Goal: Task Accomplishment & Management: Manage account settings

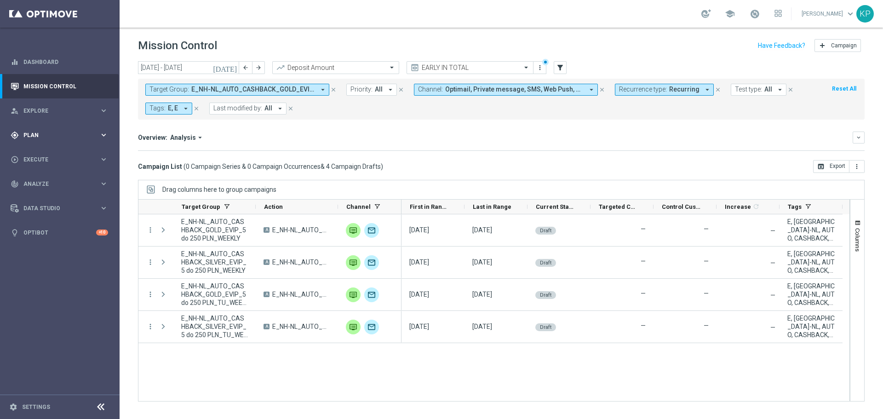
click at [102, 125] on div "gps_fixed Plan keyboard_arrow_right" at bounding box center [59, 135] width 119 height 24
click at [53, 151] on link "Target Groups" at bounding box center [60, 153] width 72 height 7
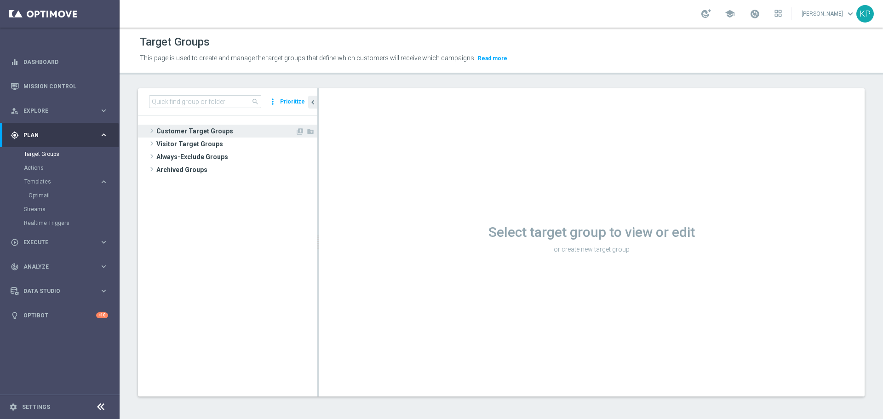
click at [196, 126] on span "Customer Target Groups" at bounding box center [225, 131] width 139 height 13
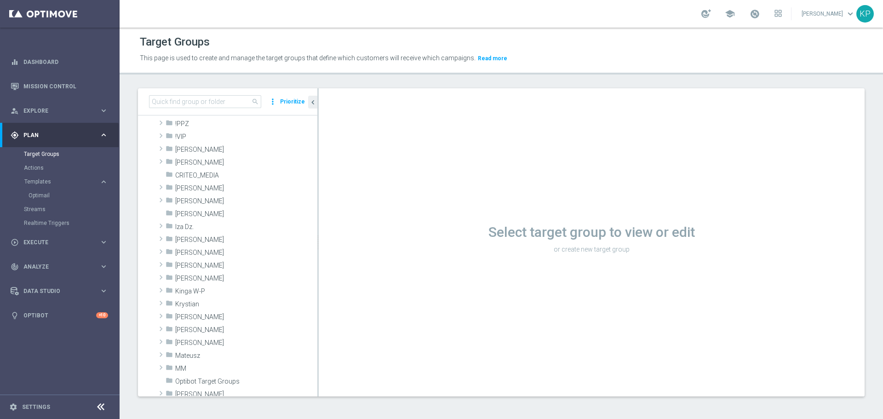
scroll to position [50, 0]
click at [222, 102] on input at bounding box center [205, 101] width 112 height 13
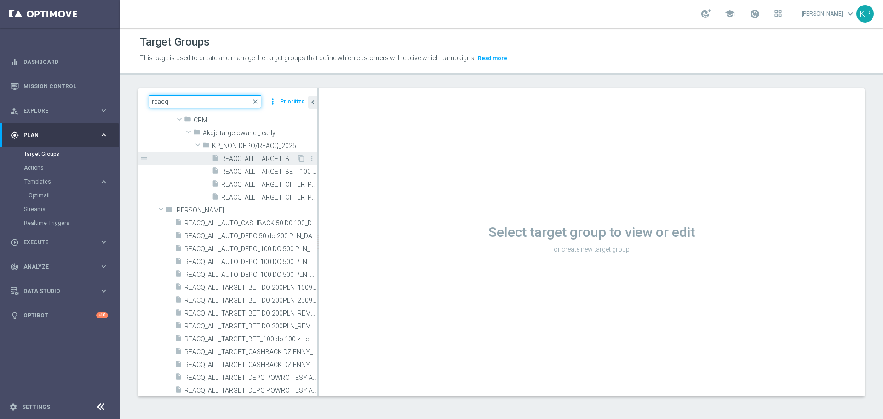
type input "reacq"
click at [242, 158] on span "REACQ_ALL_TARGET_BET_100 do 100 zl_300725" at bounding box center [258, 159] width 75 height 8
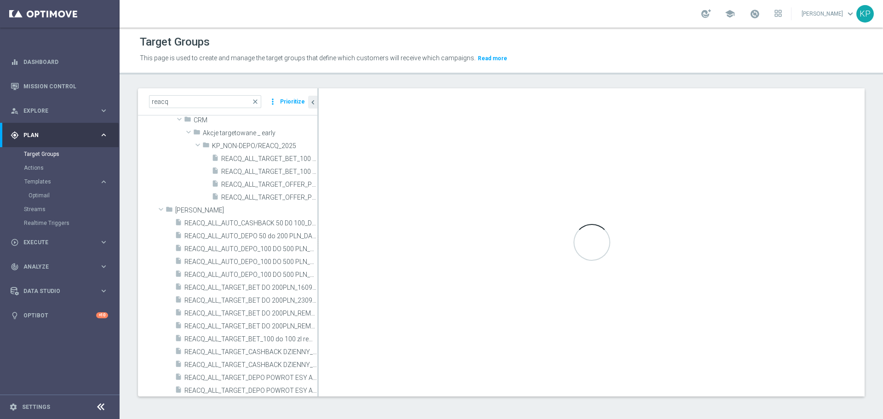
click at [241, 111] on span "[PERSON_NAME]" at bounding box center [229, 107] width 90 height 8
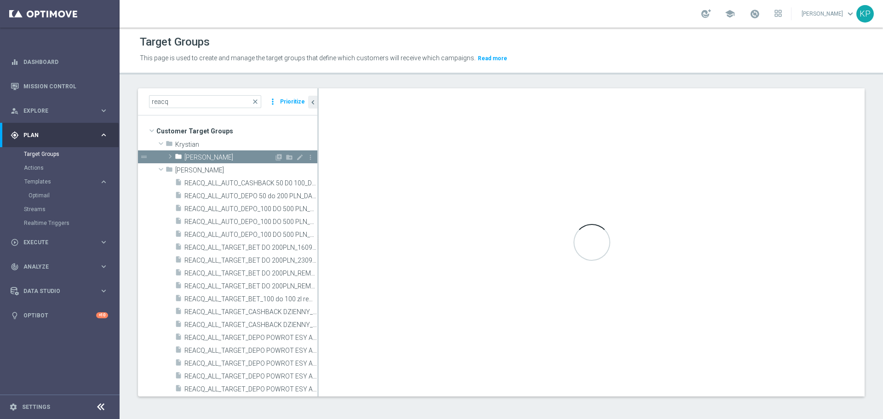
click at [241, 158] on span "[PERSON_NAME]" at bounding box center [229, 158] width 90 height 8
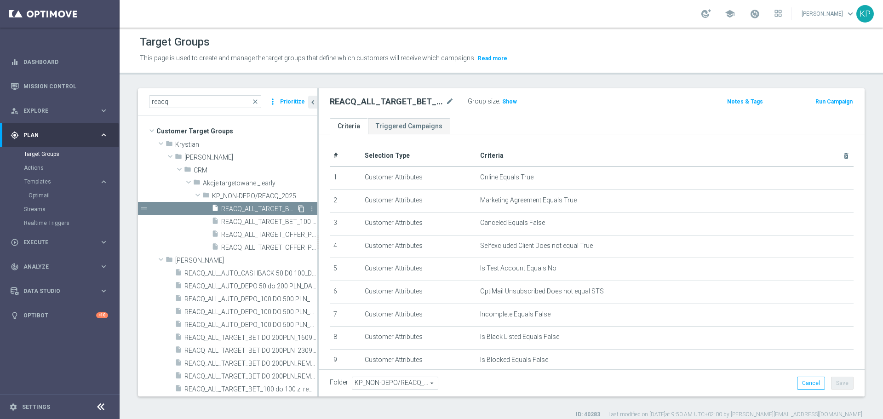
click at [297, 207] on icon "content_copy" at bounding box center [300, 208] width 7 height 7
click at [451, 102] on icon "mode_edit" at bounding box center [449, 101] width 8 height 11
click at [402, 102] on input "Copy of REACQ_ALL_TARGET_BET_100 do 100 zl_300725" at bounding box center [392, 102] width 124 height 13
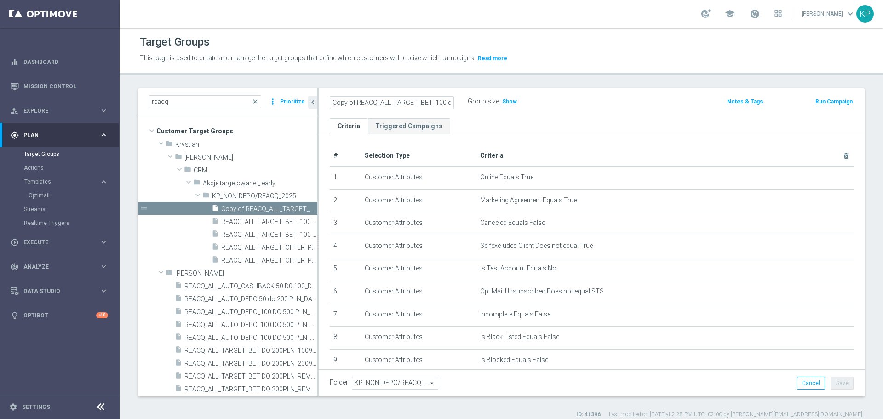
drag, startPoint x: 326, startPoint y: 105, endPoint x: 343, endPoint y: 103, distance: 17.2
click at [322, 105] on div "Copy of REACQ_ALL_TARGET_BET_100 do 100 zl_300725 Group size : Show Notes & Tag…" at bounding box center [592, 103] width 546 height 30
click at [348, 103] on input "Copy of REACQ_ALL_TARGET_BET_100 do 100 zl_300725" at bounding box center [392, 102] width 124 height 13
drag, startPoint x: 355, startPoint y: 99, endPoint x: 321, endPoint y: 99, distance: 34.5
click at [321, 99] on div "Copy of REACQ_ALL_TARGET_BET_100 do 100 zl_300725 Group size : Show Notes & Tag…" at bounding box center [592, 103] width 546 height 30
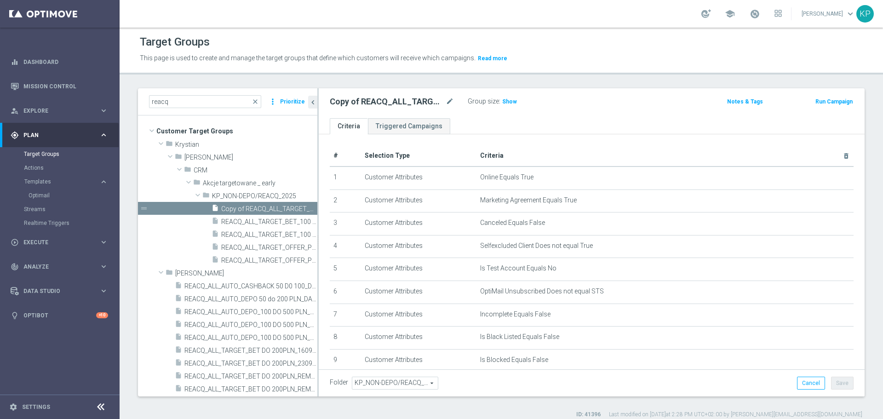
click at [508, 27] on div "school Krystian Potoczny keyboard_arrow_down KP" at bounding box center [501, 14] width 763 height 28
click at [449, 99] on icon "mode_edit" at bounding box center [449, 101] width 8 height 11
type input "E_ALL_GLOB_ANKIETA_BIG_KLAUZULA INFO_290925"
click at [558, 73] on header "Target Groups This page is used to create and manage the target groups that def…" at bounding box center [501, 51] width 763 height 47
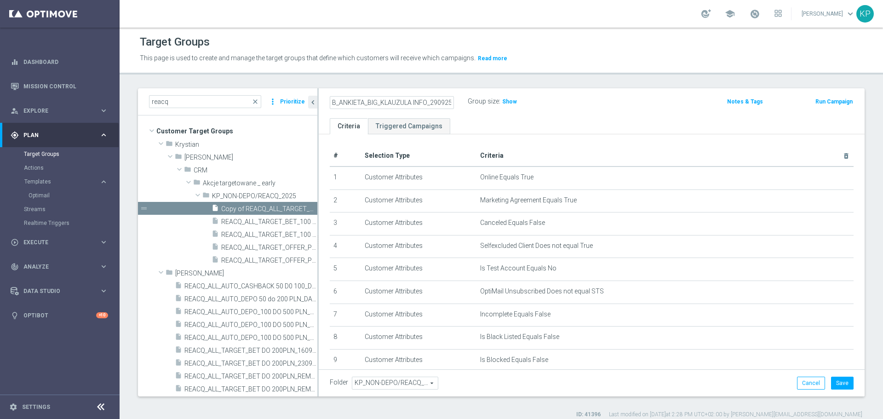
scroll to position [0, 0]
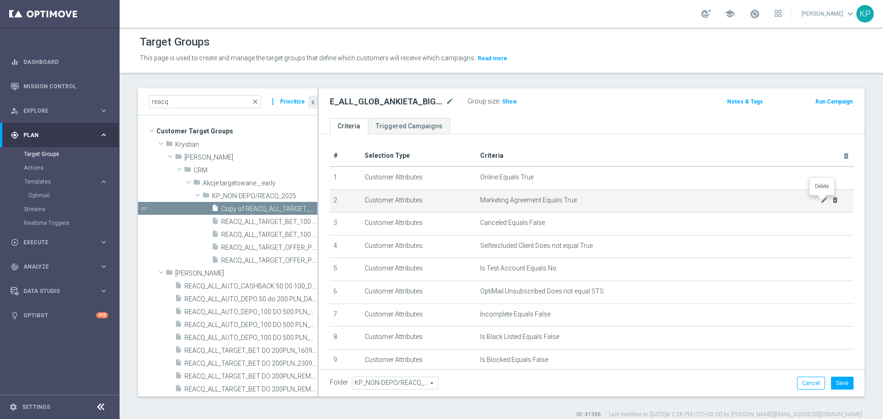
click at [831, 201] on icon "delete_forever" at bounding box center [834, 199] width 7 height 7
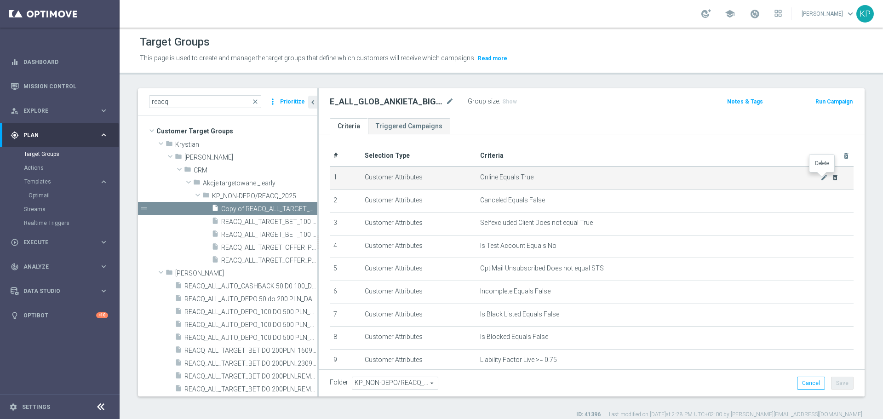
click at [831, 175] on icon "delete_forever" at bounding box center [834, 177] width 7 height 7
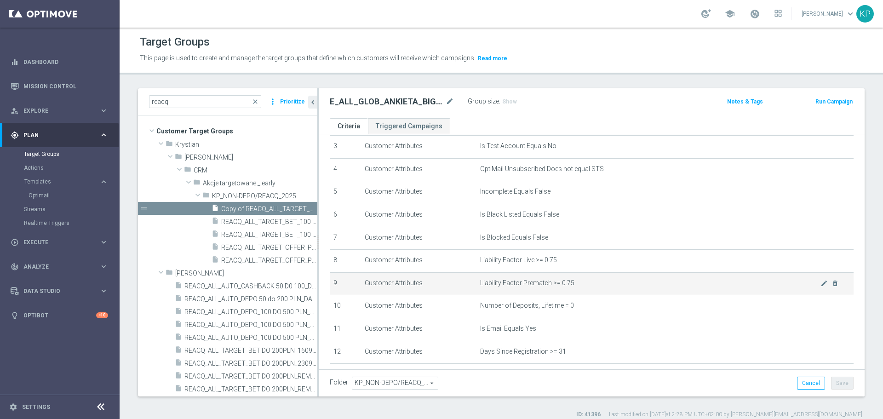
scroll to position [92, 0]
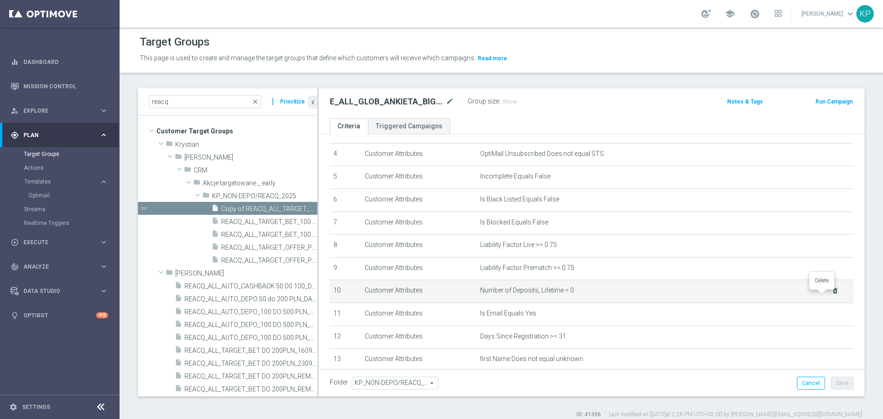
click at [831, 293] on icon "delete_forever" at bounding box center [834, 290] width 7 height 7
click at [831, 294] on icon "delete_forever" at bounding box center [834, 290] width 7 height 7
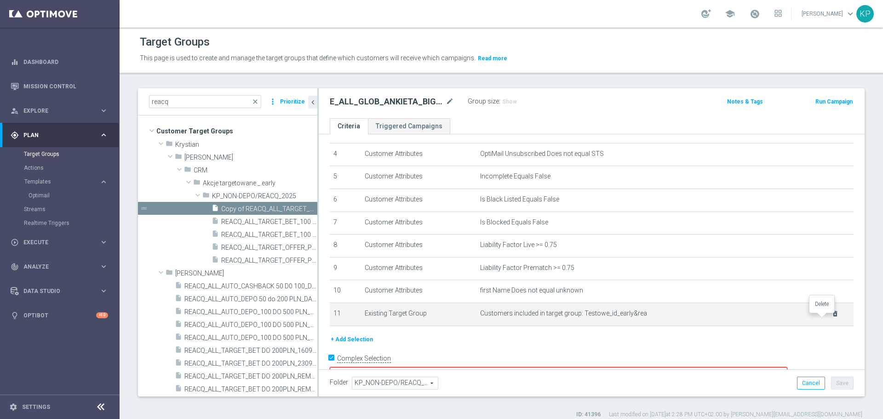
click at [831, 317] on icon "delete_forever" at bounding box center [834, 313] width 7 height 7
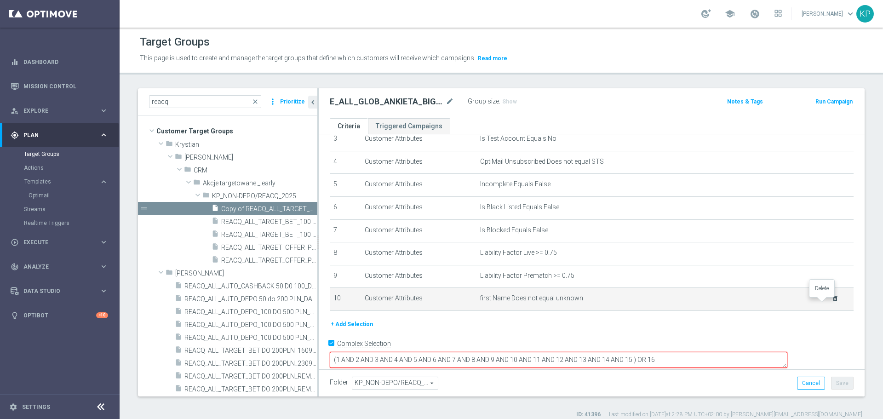
click at [831, 302] on icon "delete_forever" at bounding box center [834, 298] width 7 height 7
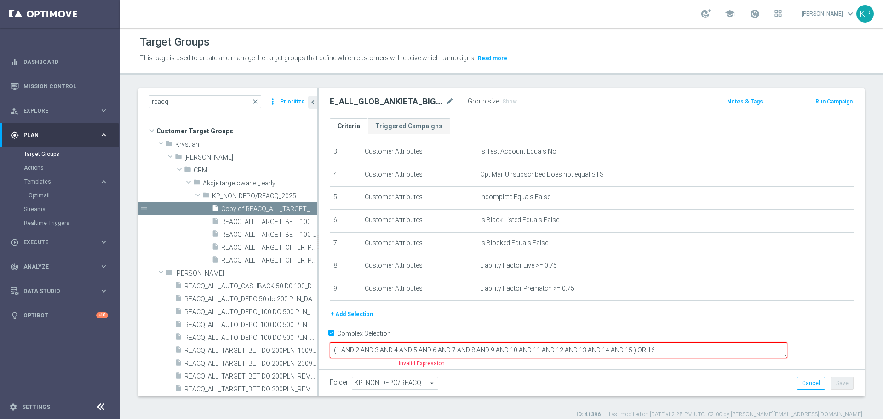
scroll to position [61, 0]
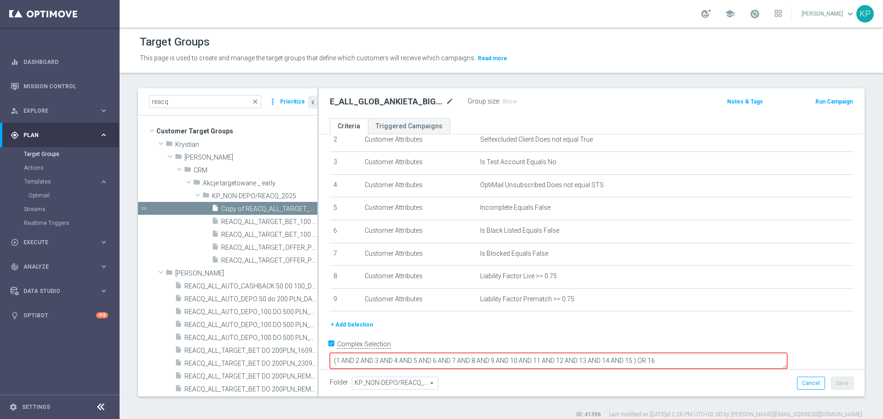
click at [330, 346] on input "Complex Selection" at bounding box center [333, 345] width 6 height 13
checkbox input "false"
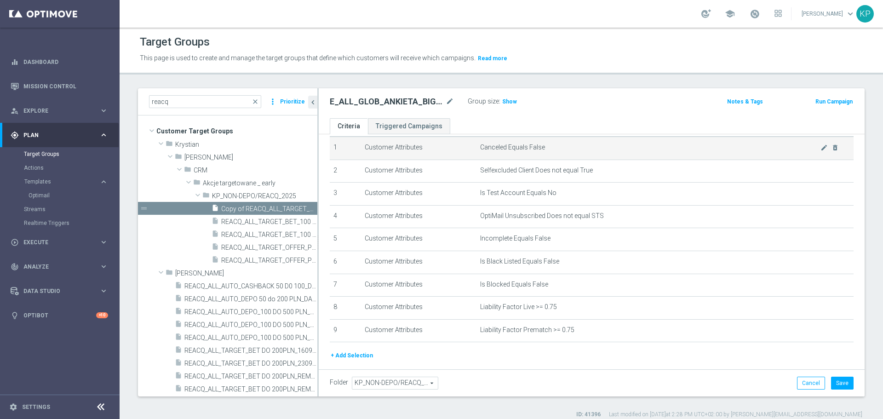
scroll to position [46, 0]
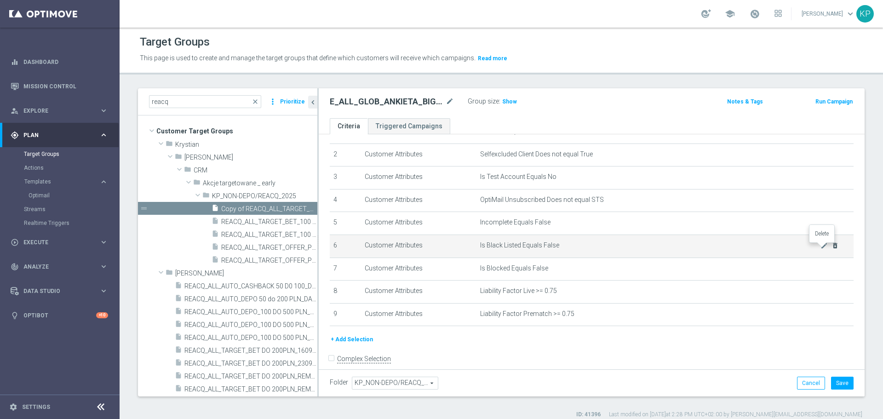
click at [831, 249] on icon "delete_forever" at bounding box center [834, 245] width 7 height 7
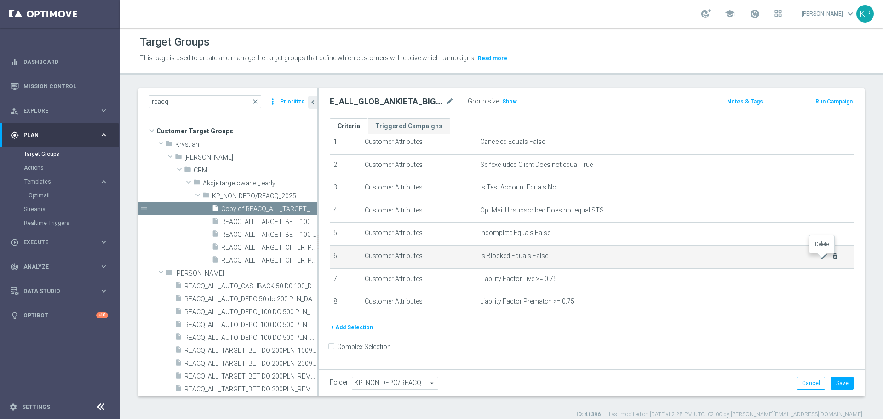
click at [831, 257] on icon "delete_forever" at bounding box center [834, 255] width 7 height 7
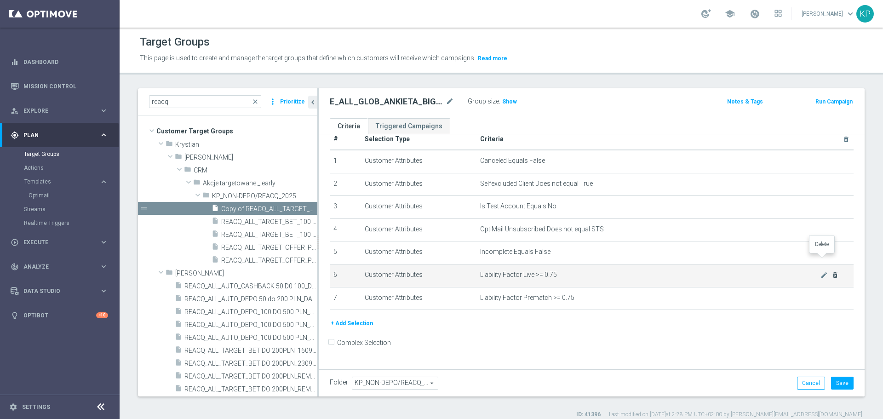
scroll to position [12, 0]
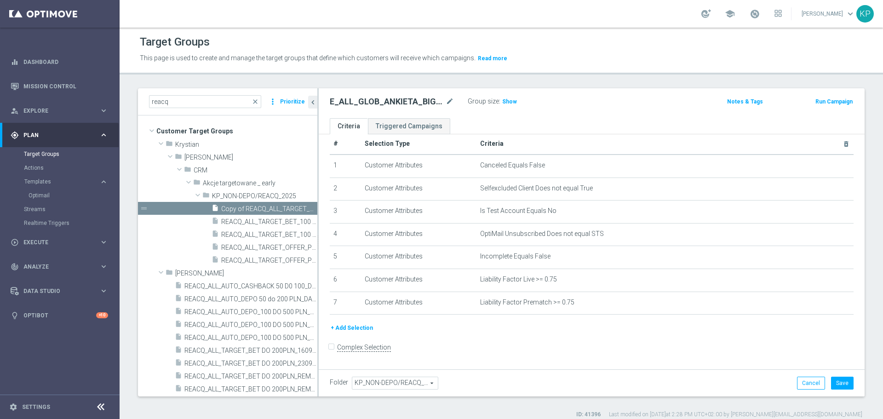
click at [577, 52] on div "This page is used to create and manage the target groups that define which cust…" at bounding box center [409, 58] width 553 height 15
click at [516, 102] on div "Group size : Show" at bounding box center [514, 100] width 92 height 11
click at [510, 102] on span "Show" at bounding box center [509, 101] width 15 height 6
click at [363, 329] on button "+ Add Selection" at bounding box center [352, 328] width 44 height 10
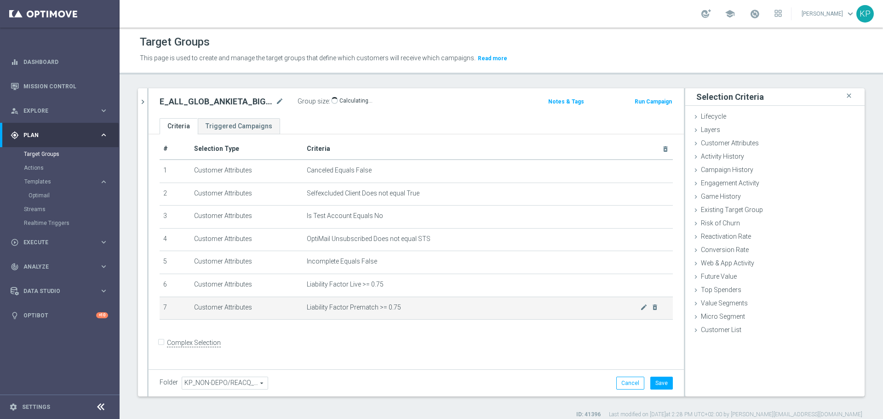
scroll to position [2, 0]
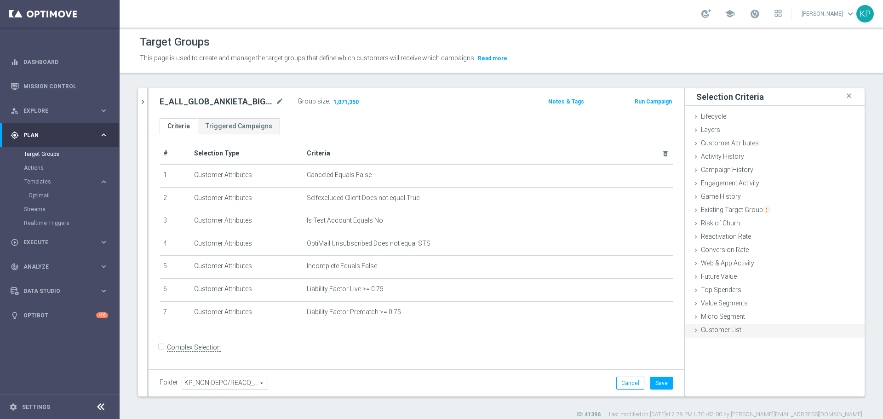
click at [702, 329] on span "Customer List" at bounding box center [721, 329] width 40 height 7
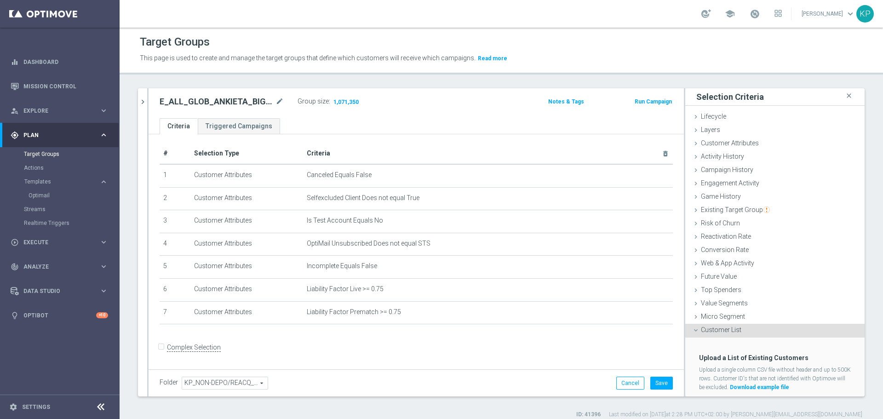
scroll to position [23, 0]
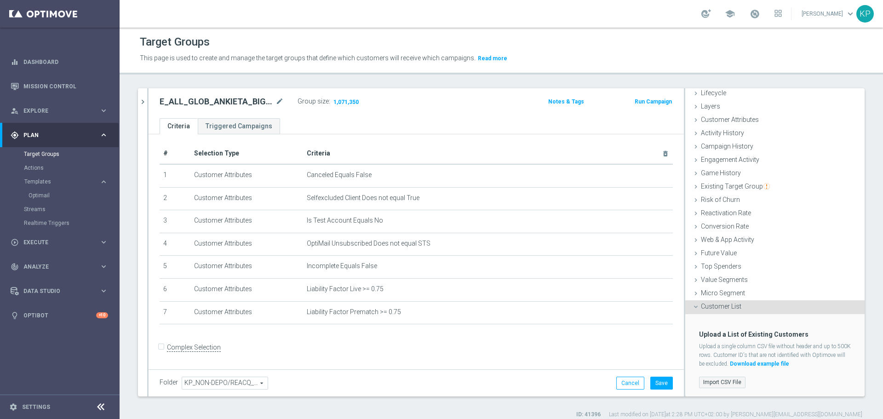
click at [730, 377] on label "Import CSV File" at bounding box center [722, 381] width 46 height 11
click at [0, 0] on input "Import CSV File" at bounding box center [0, 0] width 0 height 0
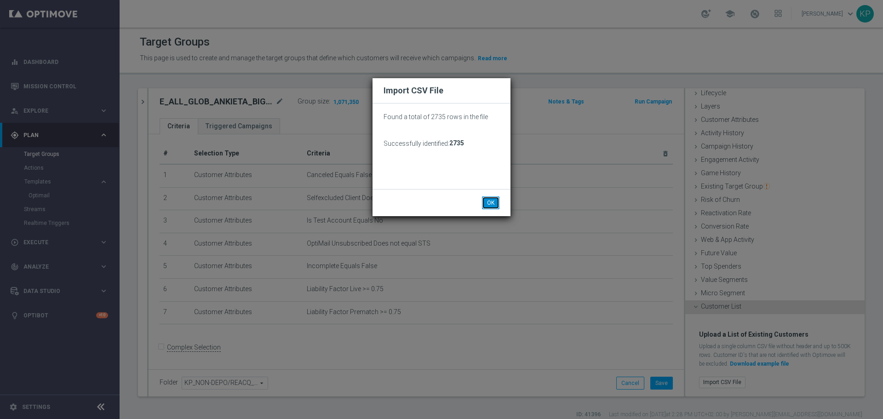
click at [493, 207] on button "OK" at bounding box center [490, 202] width 17 height 13
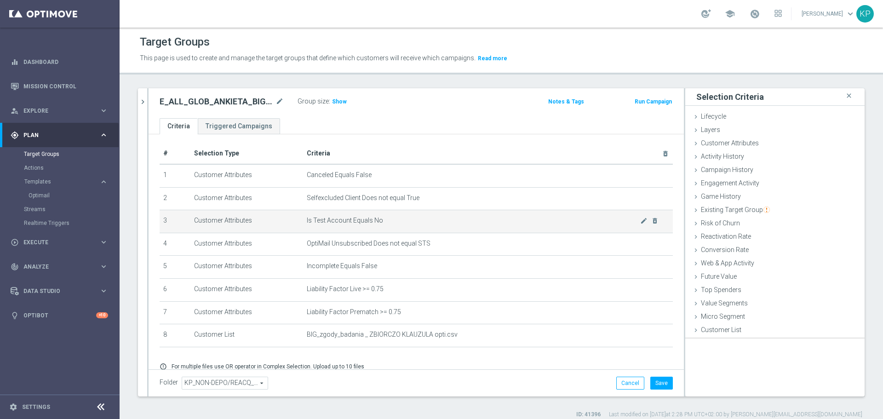
scroll to position [0, 0]
click at [651, 221] on icon "delete_forever" at bounding box center [654, 220] width 7 height 7
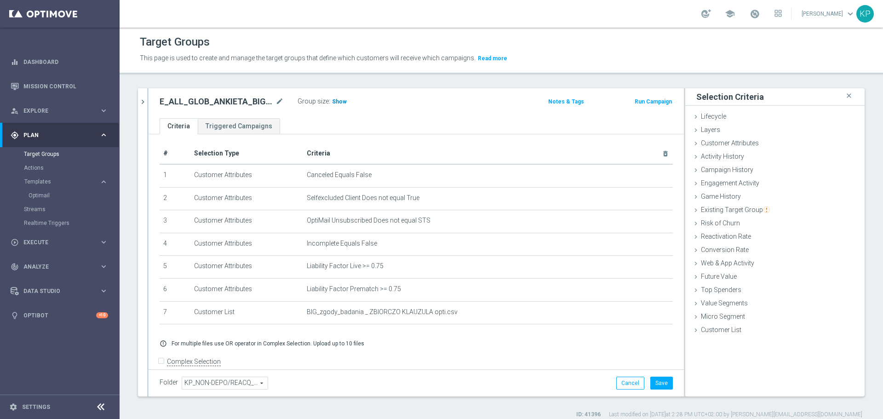
click at [345, 101] on h3 "Show" at bounding box center [339, 102] width 17 height 10
click at [392, 138] on div "# Selection Type Criteria delete_forever 1 Customer Attributes Canceled Equals …" at bounding box center [415, 260] width 535 height 256
click at [389, 125] on ul "Criteria Triggered Campaigns" at bounding box center [415, 126] width 535 height 16
click at [661, 378] on button "Save" at bounding box center [661, 382] width 23 height 13
click at [352, 30] on header "Target Groups This page is used to create and manage the target groups that def…" at bounding box center [501, 51] width 763 height 47
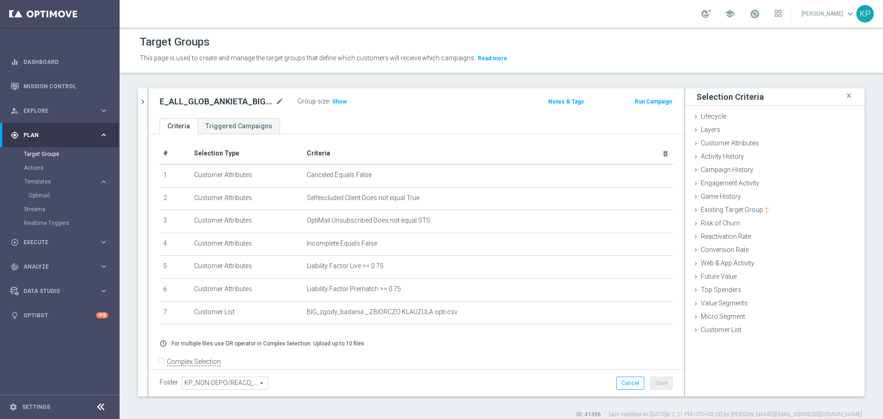
click at [397, 114] on div "E_ALL_GLOB_ANKIETA_BIG_KLAUZULA INFO_290925 mode_edit Group size : Show Notes &…" at bounding box center [415, 103] width 535 height 30
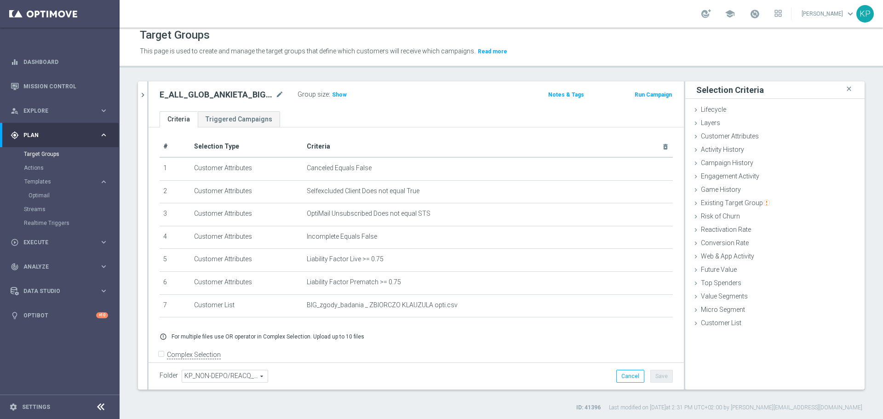
scroll to position [8, 0]
click at [411, 106] on div "E_ALL_GLOB_ANKIETA_BIG_KLAUZULA INFO_290925 mode_edit Group size : Show Notes &…" at bounding box center [415, 95] width 535 height 30
click at [340, 109] on div "E_ALL_GLOB_ANKIETA_BIG_KLAUZULA INFO_290925 mode_edit Group size : Show Notes &…" at bounding box center [415, 95] width 535 height 30
click at [362, 79] on div "Target Groups This page is used to create and manage the target groups that def…" at bounding box center [501, 223] width 763 height 391
click at [625, 36] on div "Target Groups" at bounding box center [501, 34] width 723 height 18
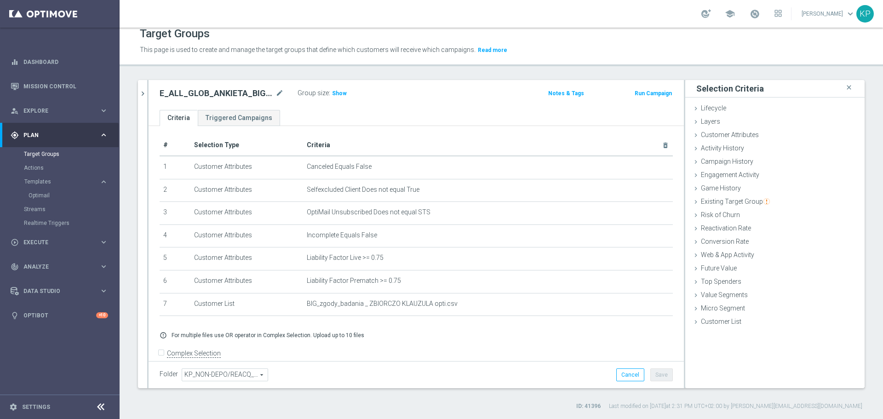
click at [595, 40] on div "Target Groups" at bounding box center [501, 34] width 723 height 18
click at [590, 40] on div "Target Groups" at bounding box center [501, 34] width 723 height 18
click at [536, 106] on div "E_ALL_GLOB_ANKIETA_BIG_KLAUZULA INFO_290925 mode_edit Group size : Show Notes &…" at bounding box center [415, 95] width 535 height 30
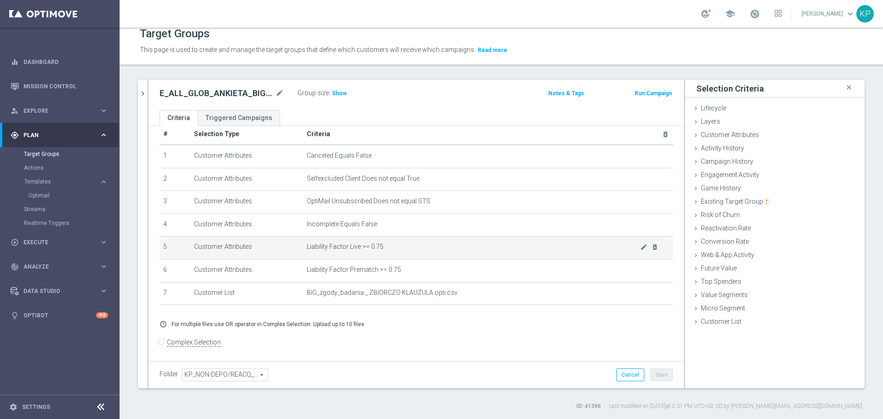
scroll to position [17, 0]
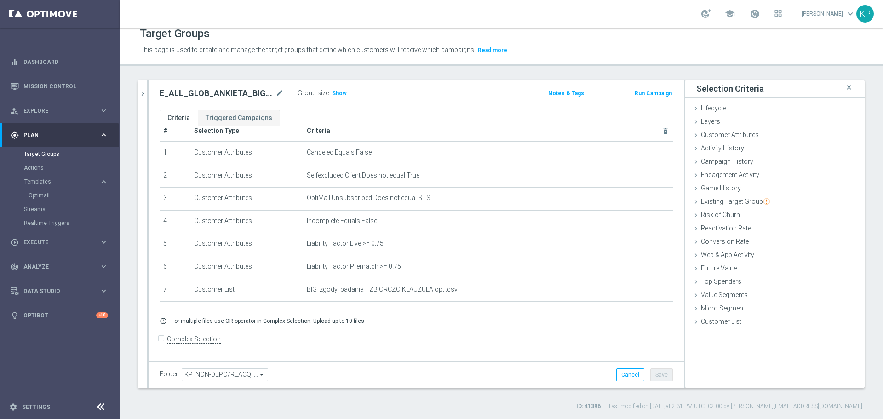
click at [261, 94] on h2 "E_ALL_GLOB_ANKIETA_BIG_KLAUZULA INFO_290925" at bounding box center [217, 93] width 114 height 11
copy div "E_ALL_GLOB_ANKIETA_BIG_KLAUZULA INFO_290925"
click at [38, 192] on link "Optimail" at bounding box center [62, 195] width 67 height 7
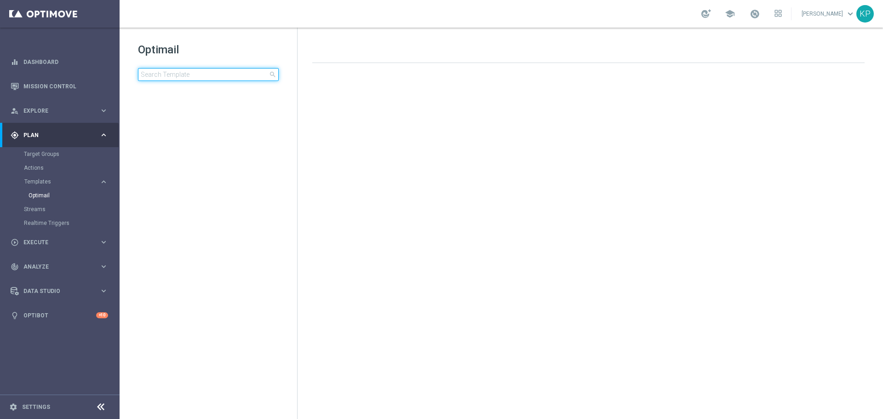
click at [170, 77] on input at bounding box center [208, 74] width 141 height 13
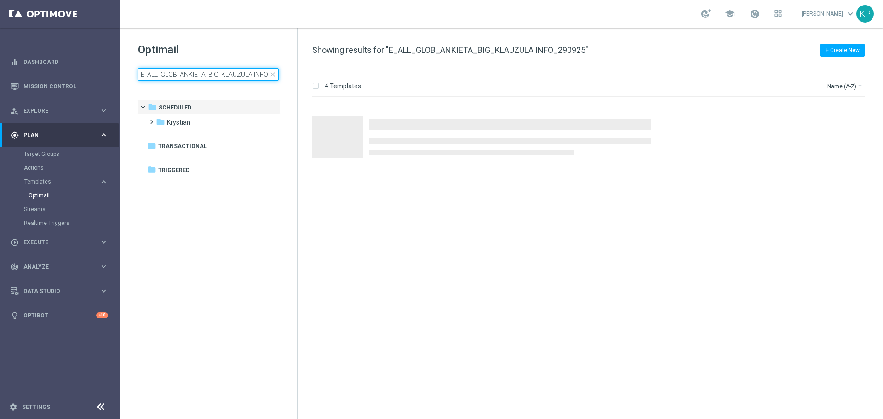
scroll to position [0, 21]
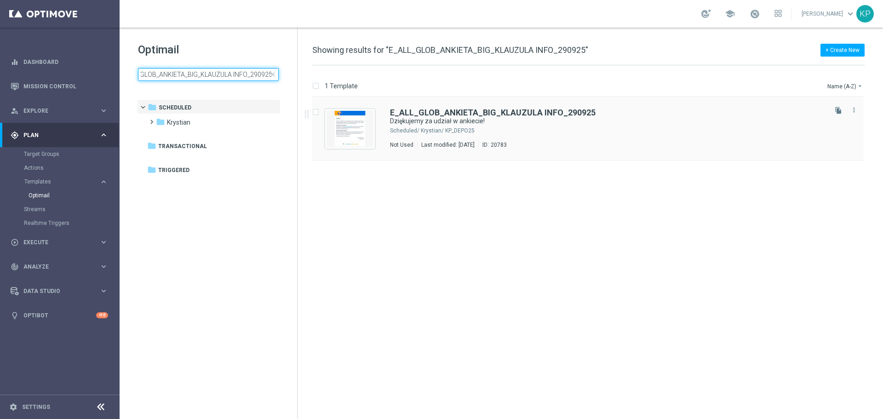
type input "E_ALL_GLOB_ANKIETA_BIG_KLAUZULA INFO_290925"
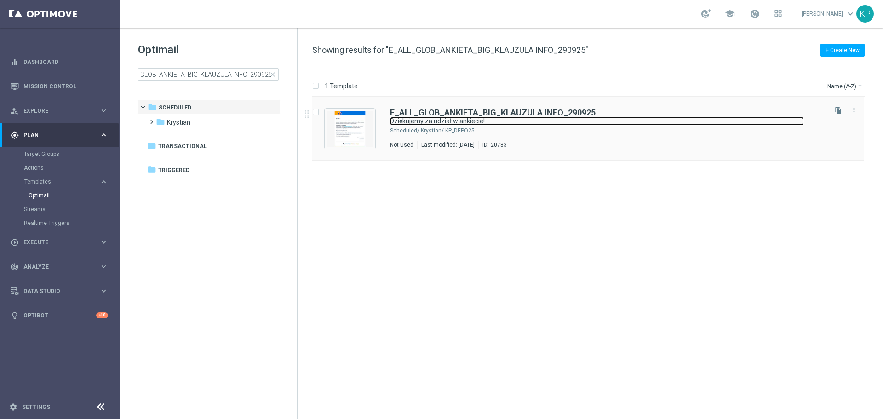
click at [512, 122] on link "Dziękujemy za udział w ankiecie!" at bounding box center [597, 121] width 414 height 9
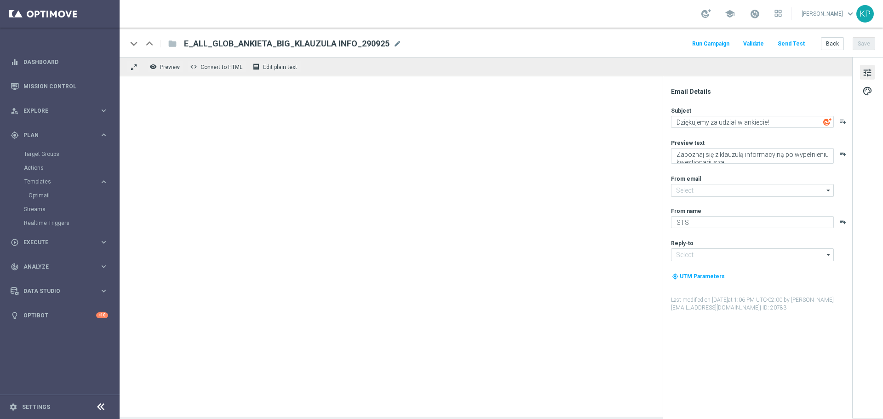
type input "kontakt@sts.pl"
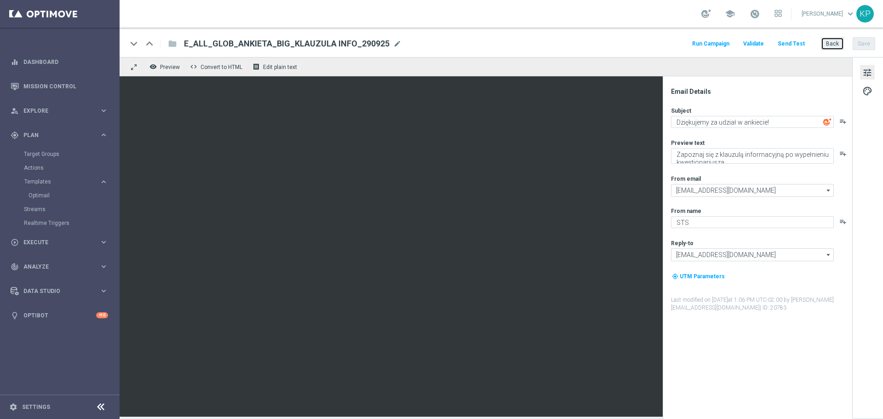
click at [827, 41] on button "Back" at bounding box center [832, 43] width 23 height 13
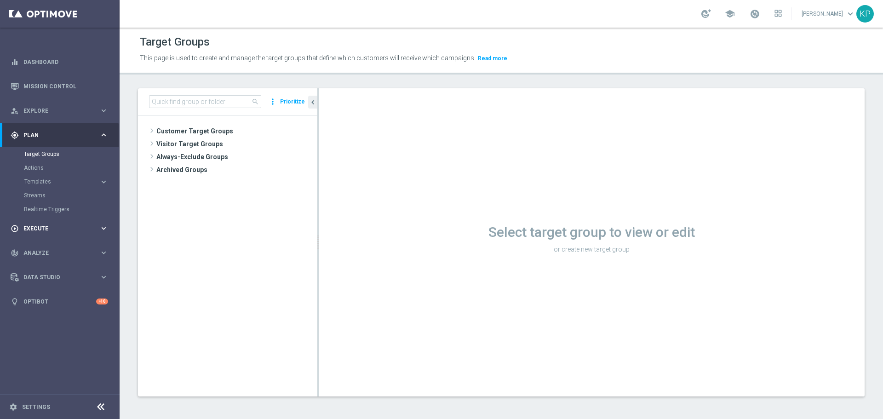
click at [52, 232] on div "play_circle_outline Execute" at bounding box center [55, 228] width 89 height 8
click at [56, 178] on link "Campaign Builder" at bounding box center [60, 178] width 72 height 7
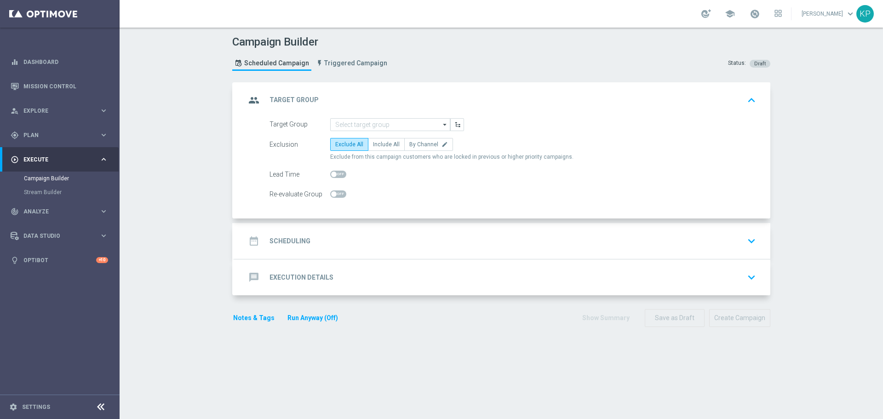
click at [202, 110] on div "Campaign Builder Scheduled Campaign Triggered Campaign Status: Draft group Targ…" at bounding box center [501, 223] width 763 height 391
click at [350, 125] on input at bounding box center [390, 124] width 120 height 13
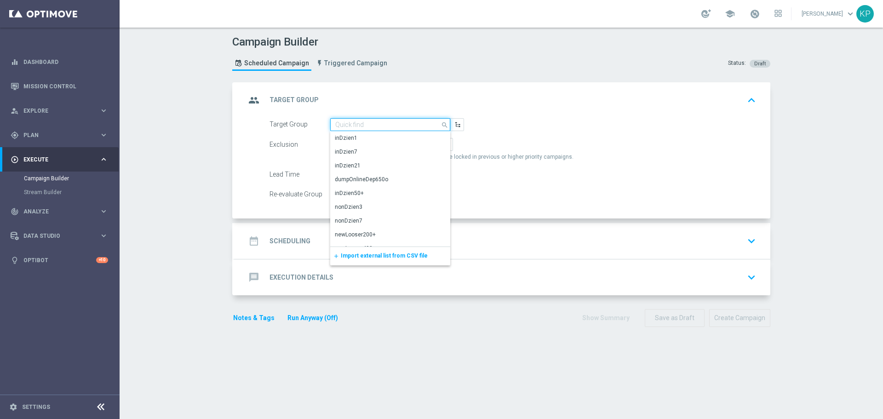
paste input "E_ALL_GLOB_ANKIETA_BIG_KLAUZULA INFO_290925"
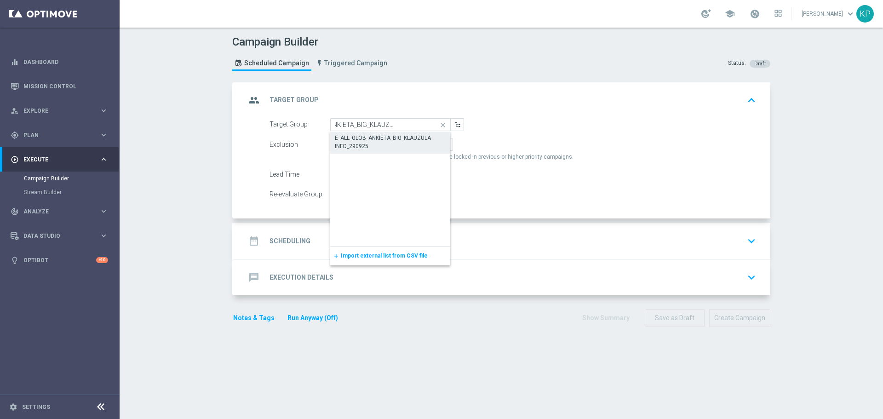
click at [357, 139] on div "E_ALL_GLOB_ANKIETA_BIG_KLAUZULA INFO_290925" at bounding box center [390, 142] width 111 height 17
type input "E_ALL_GLOB_ANKIETA_BIG_KLAUZULA INFO_290925"
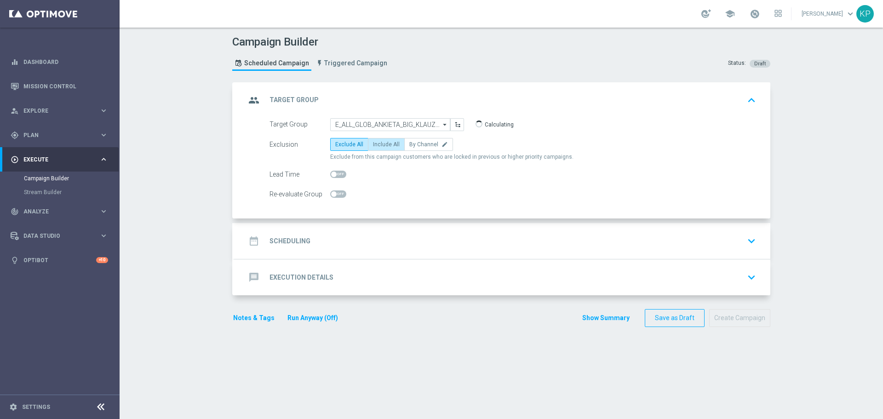
click at [382, 143] on span "Include All" at bounding box center [386, 144] width 27 height 6
click at [379, 143] on input "Include All" at bounding box center [376, 146] width 6 height 6
radio input "true"
click at [342, 232] on div "date_range Scheduling keyboard_arrow_down" at bounding box center [501, 240] width 513 height 17
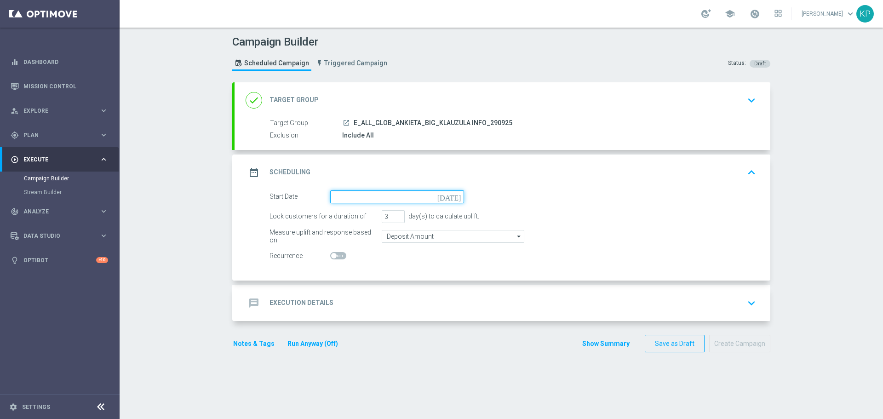
click at [357, 197] on input at bounding box center [397, 196] width 134 height 13
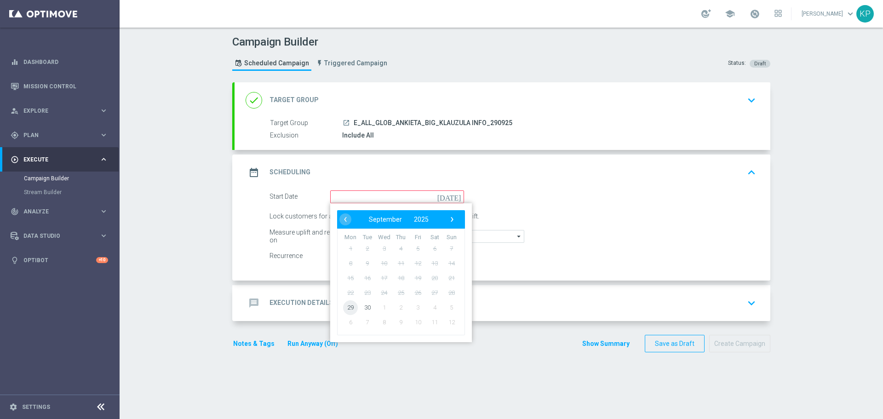
click at [346, 306] on span "29" at bounding box center [350, 307] width 15 height 15
type input "29 Sep 2025"
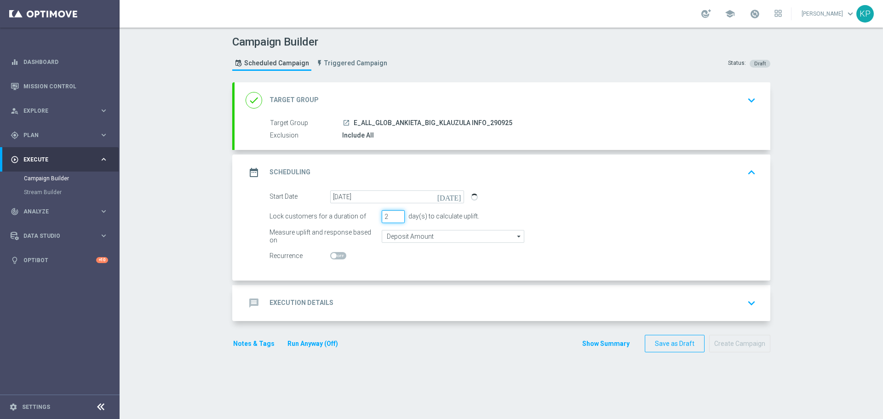
click at [394, 217] on input "2" at bounding box center [393, 216] width 23 height 13
type input "1"
click at [394, 217] on input "1" at bounding box center [393, 216] width 23 height 13
click at [319, 303] on h2 "Execution Details" at bounding box center [301, 302] width 64 height 9
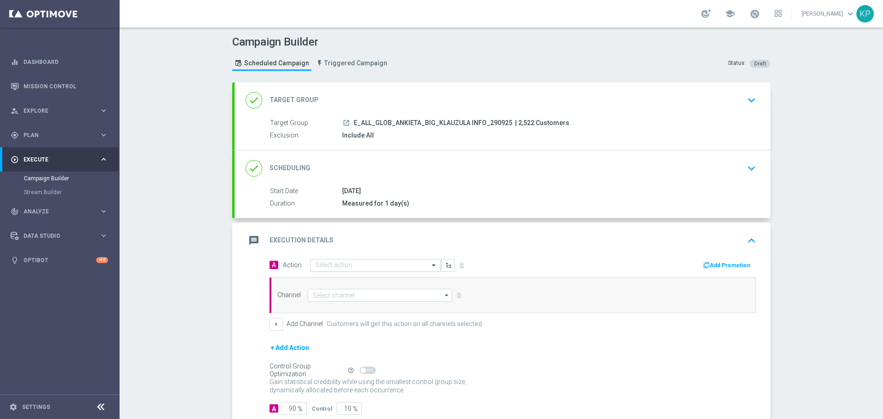
click at [325, 264] on input "text" at bounding box center [366, 266] width 103 height 8
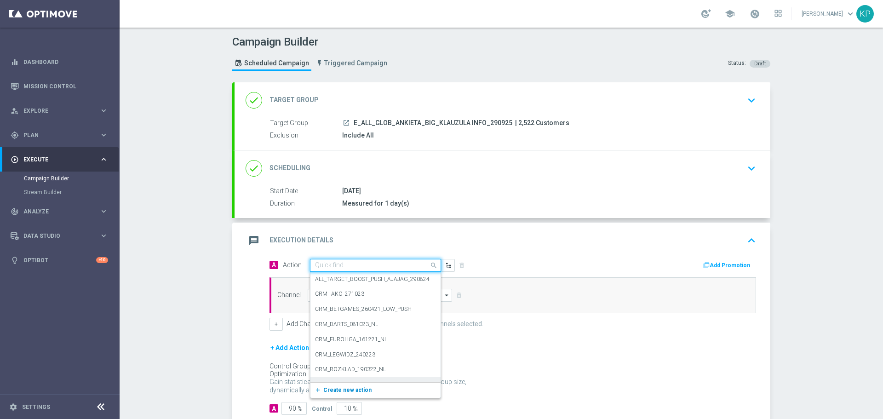
click at [337, 389] on span "Create new action" at bounding box center [347, 390] width 48 height 6
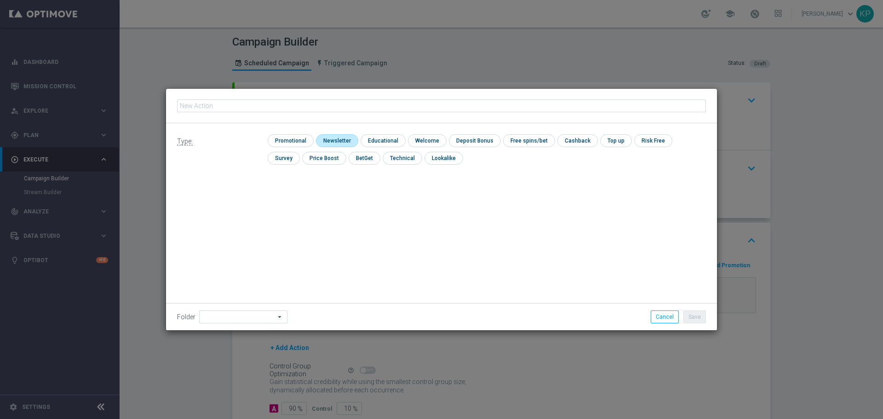
click at [341, 142] on input "checkbox" at bounding box center [336, 140] width 40 height 12
checkbox input "true"
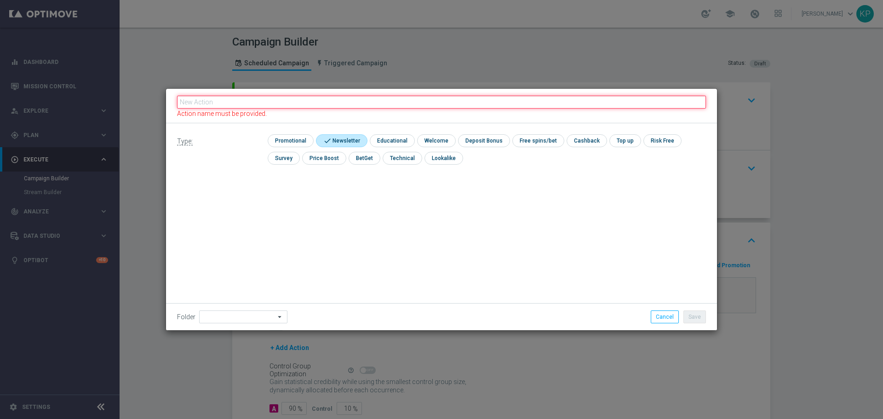
click at [242, 99] on fieldset "Action name must be provided." at bounding box center [441, 105] width 529 height 23
paste input "E_ALL_GLOB_ANKIETA_BIG_KLAUZULA INFO_290925"
type input "E_ALL_GLOB_ANKIETA_BIG_KLAUZULA INFO_290925"
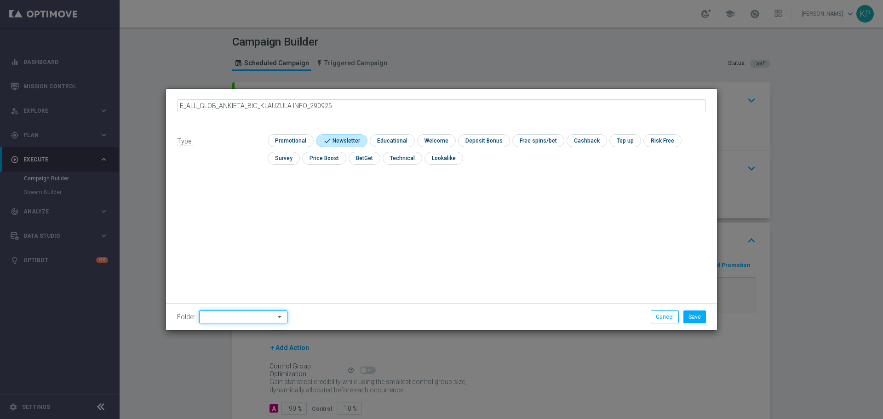
click at [234, 316] on input at bounding box center [243, 316] width 88 height 13
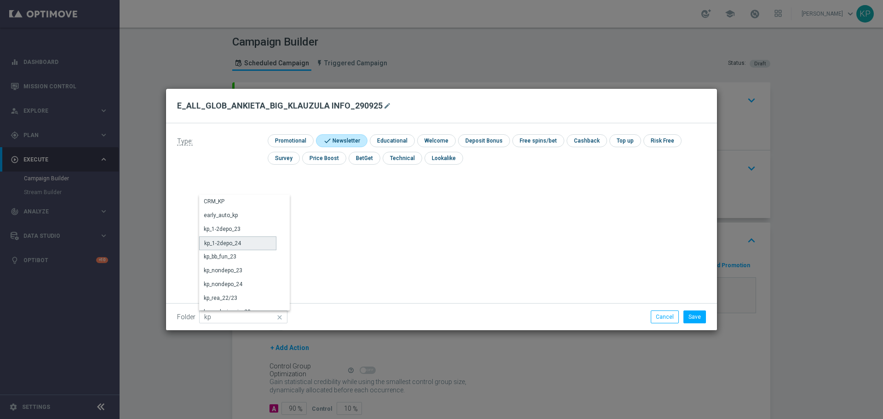
click at [245, 243] on div "kp_1-2depo_24" at bounding box center [237, 243] width 77 height 14
type input "kp_1-2depo_24"
click at [696, 318] on button "Save" at bounding box center [694, 316] width 23 height 13
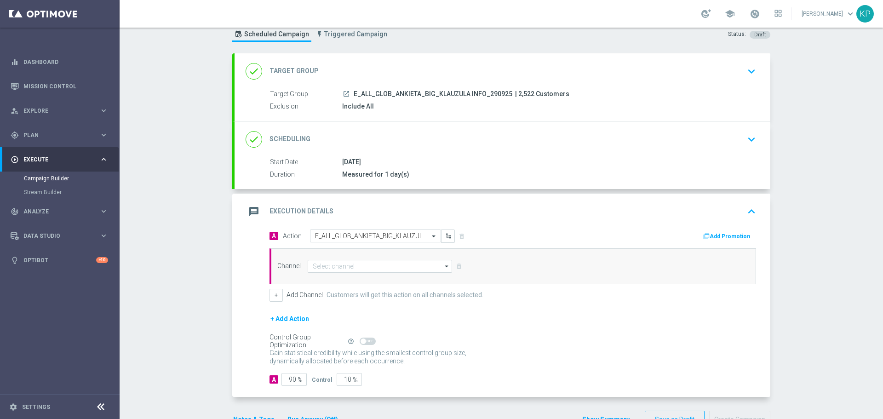
scroll to position [57, 0]
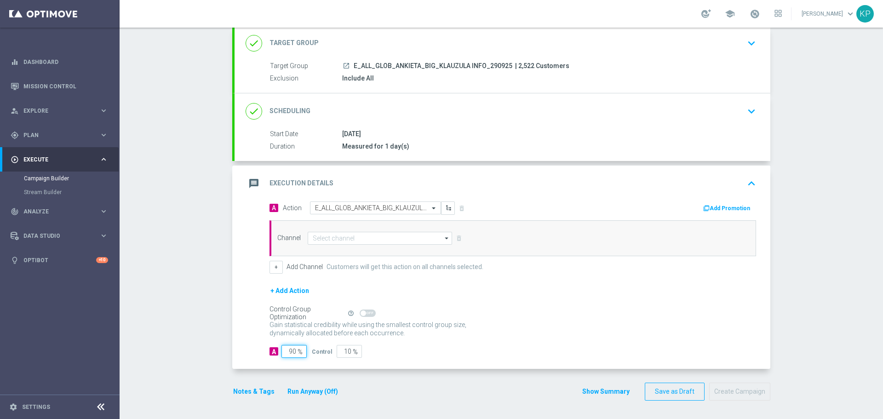
click at [296, 348] on div "90 %" at bounding box center [292, 351] width 23 height 13
type input "1"
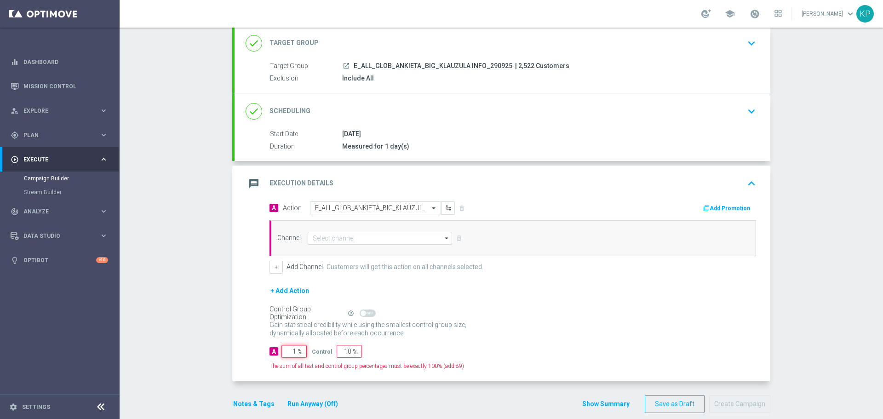
type input "99"
type input "10"
type input "90"
type input "100"
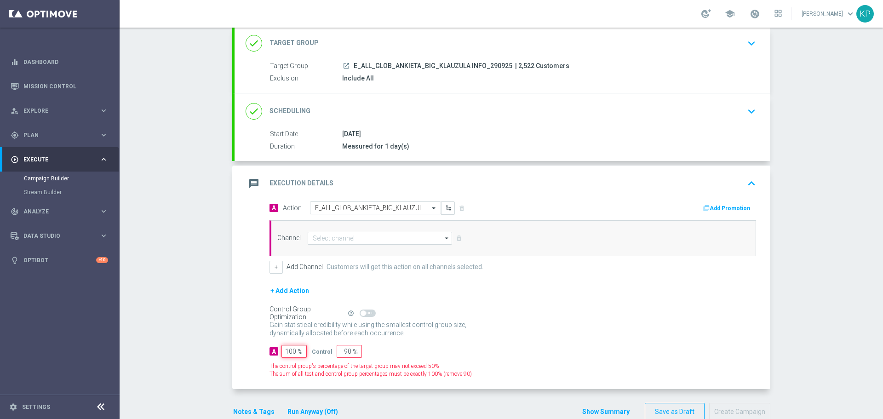
type input "0"
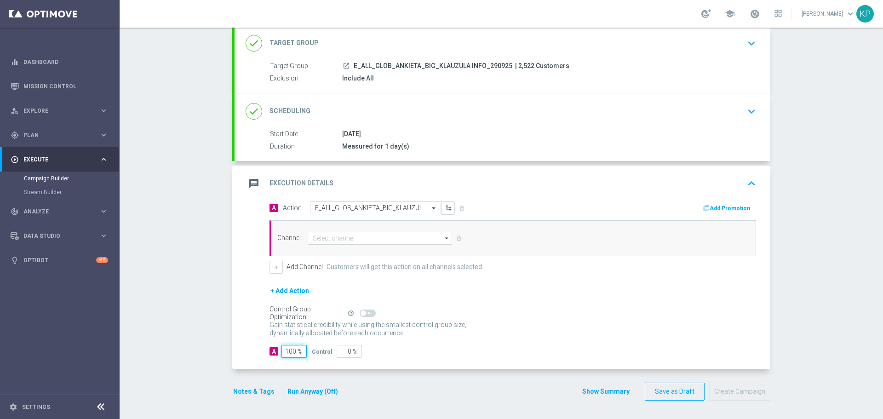
type input "100"
click at [218, 346] on div "Campaign Builder Scheduled Campaign Triggered Campaign Status: Draft done Targe…" at bounding box center [501, 223] width 763 height 391
click at [248, 388] on button "Notes & Tags" at bounding box center [253, 391] width 43 height 11
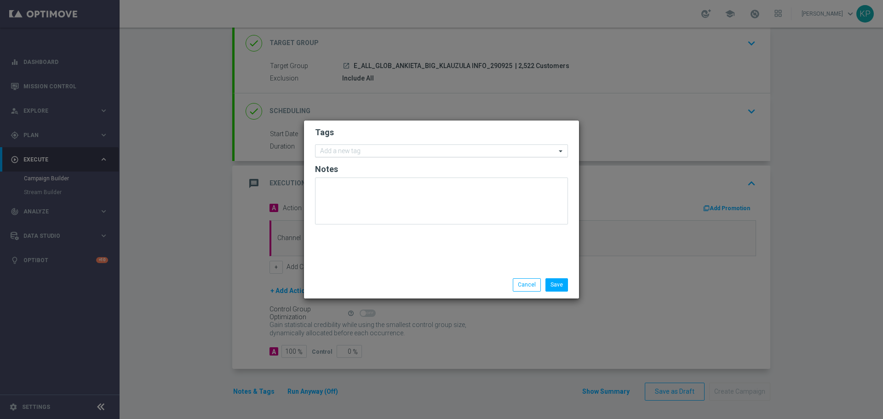
click at [362, 149] on input "text" at bounding box center [438, 152] width 236 height 8
click at [521, 286] on button "Cancel" at bounding box center [527, 284] width 28 height 13
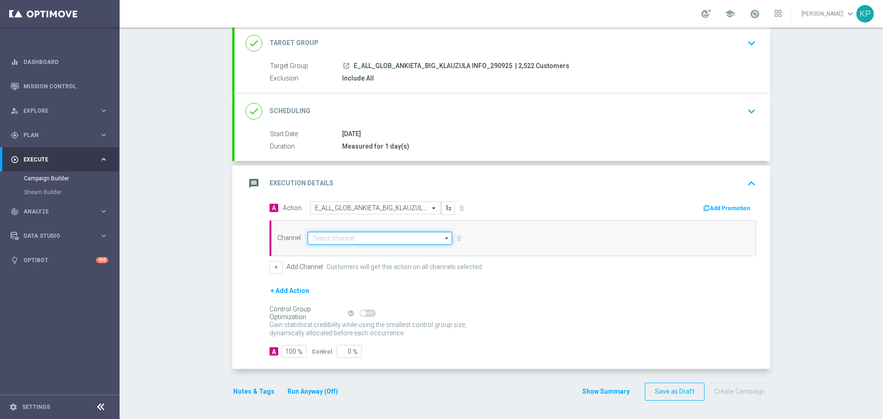
click at [405, 237] on input at bounding box center [380, 238] width 144 height 13
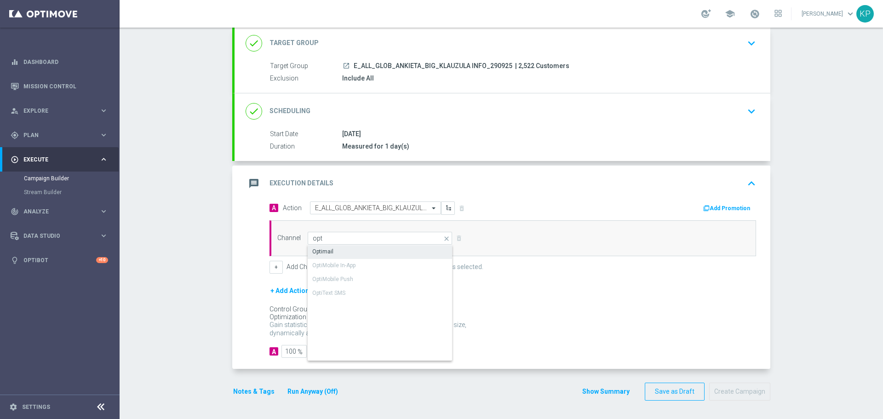
click at [378, 248] on div "Optimail" at bounding box center [380, 251] width 145 height 13
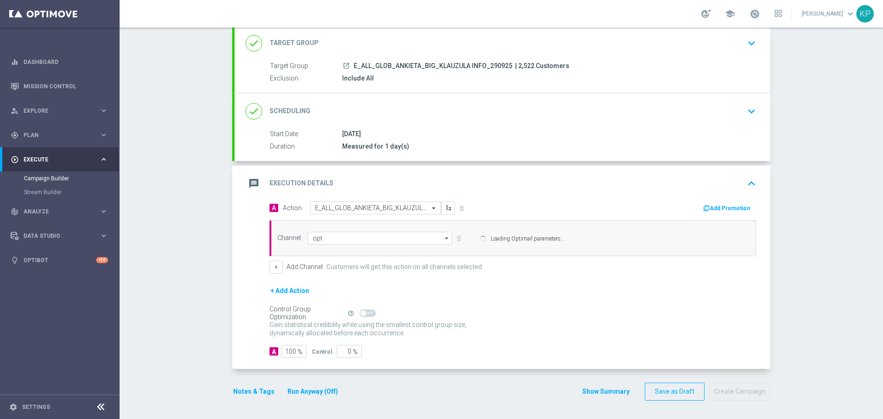
type input "Optimail"
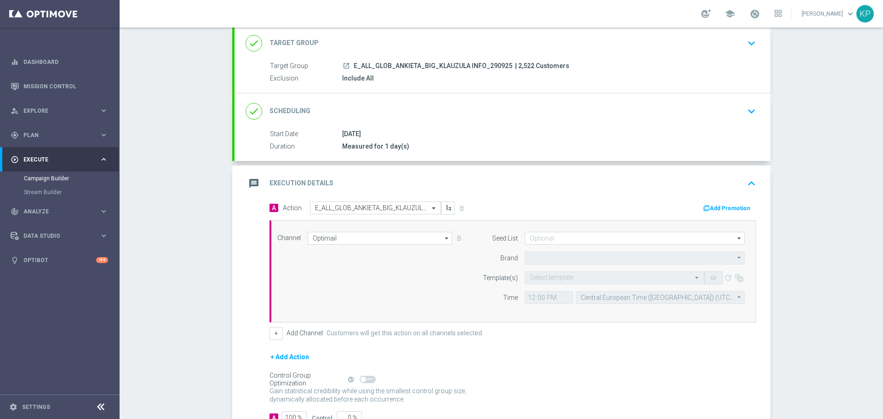
type input "STS"
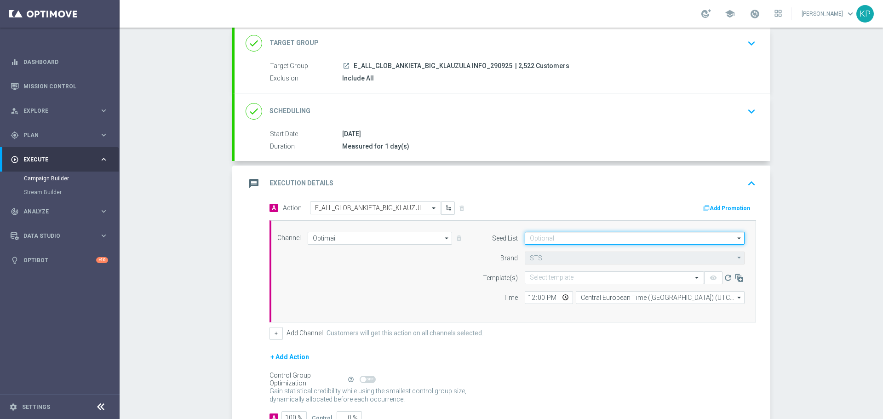
click at [551, 239] on input at bounding box center [635, 238] width 220 height 13
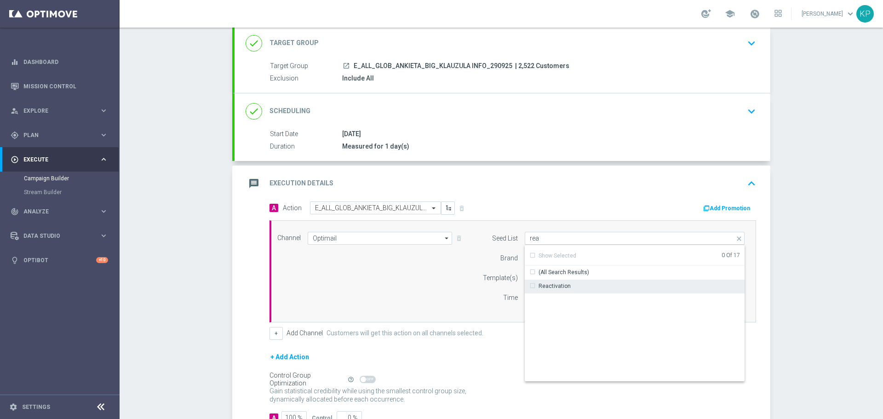
click at [553, 280] on div "Reactivation" at bounding box center [635, 286] width 220 height 13
click at [787, 257] on div "Campaign Builder Scheduled Campaign Triggered Campaign Status: Draft done Targe…" at bounding box center [501, 223] width 763 height 391
type input "Reactivation"
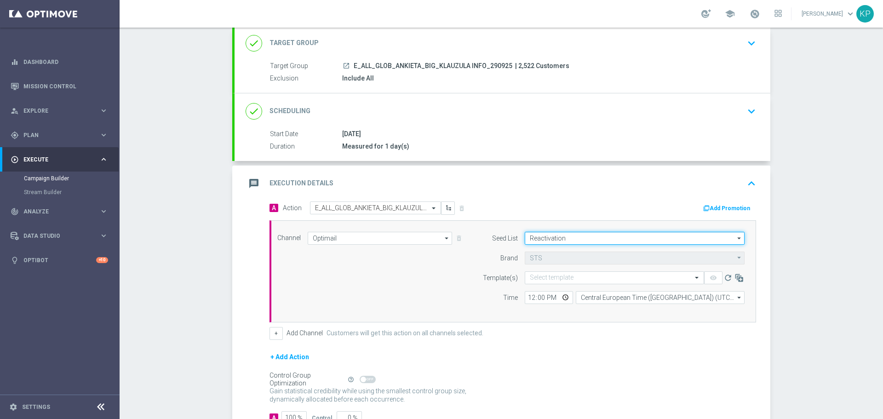
click at [722, 236] on input "Reactivation" at bounding box center [635, 238] width 220 height 13
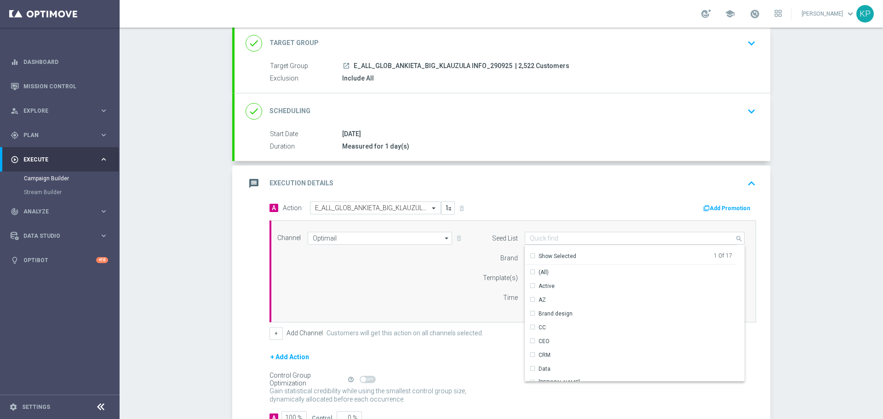
click at [798, 247] on div "Campaign Builder Scheduled Campaign Triggered Campaign Status: Draft done Targe…" at bounding box center [501, 223] width 763 height 391
type input "Reactivation"
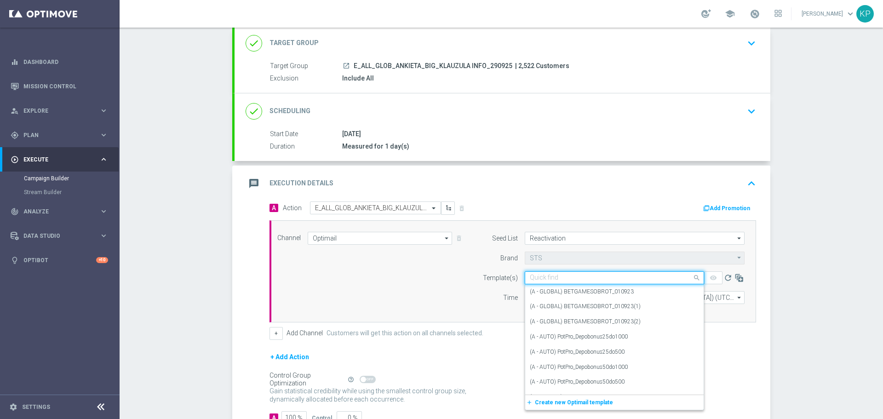
click at [603, 277] on input "text" at bounding box center [605, 278] width 151 height 8
paste input "E_ALL_GLOB_ANKIETA_BIG_KLAUZULA INFO_290925"
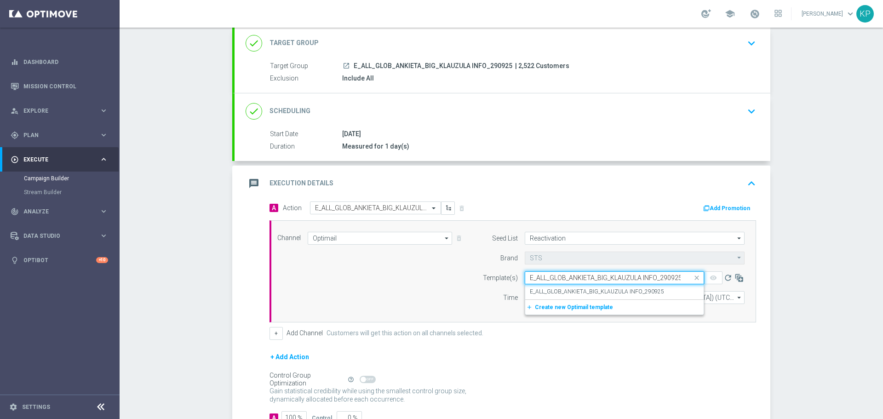
scroll to position [0, 0]
click at [602, 289] on label "E_ALL_GLOB_ANKIETA_BIG_KLAUZULA INFO_290925" at bounding box center [597, 292] width 134 height 8
type input "E_ALL_GLOB_ANKIETA_BIG_KLAUZULA INFO_290925"
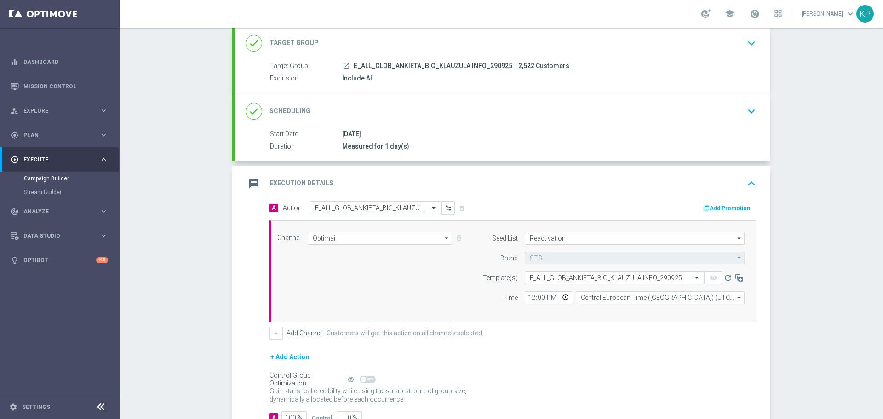
scroll to position [0, 0]
click at [607, 297] on input "Central European Time (Warsaw) (UTC +02:00)" at bounding box center [660, 297] width 169 height 13
click at [607, 308] on div "Central European Time (Warsaw) (UTC +02:00)" at bounding box center [655, 311] width 150 height 8
type input "Central European Time (Warsaw) (UTC +02:00)"
click at [563, 293] on input "12:00" at bounding box center [549, 297] width 48 height 13
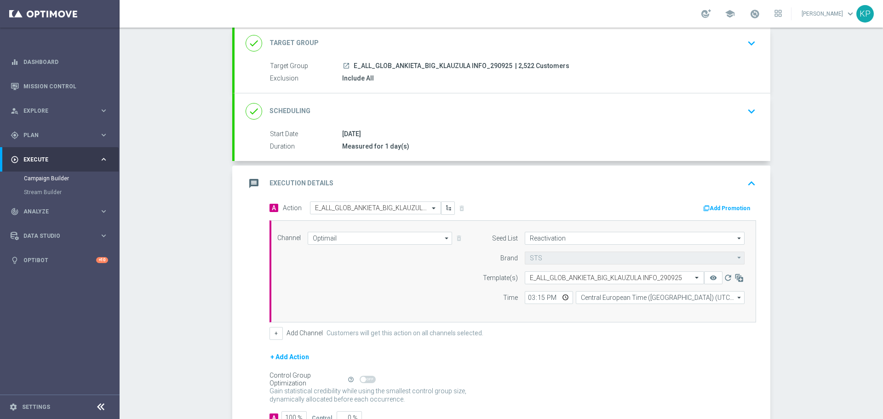
type input "15:15"
click at [774, 243] on div "Campaign Builder Scheduled Campaign Triggered Campaign Status: Draft done Targe…" at bounding box center [501, 223] width 763 height 391
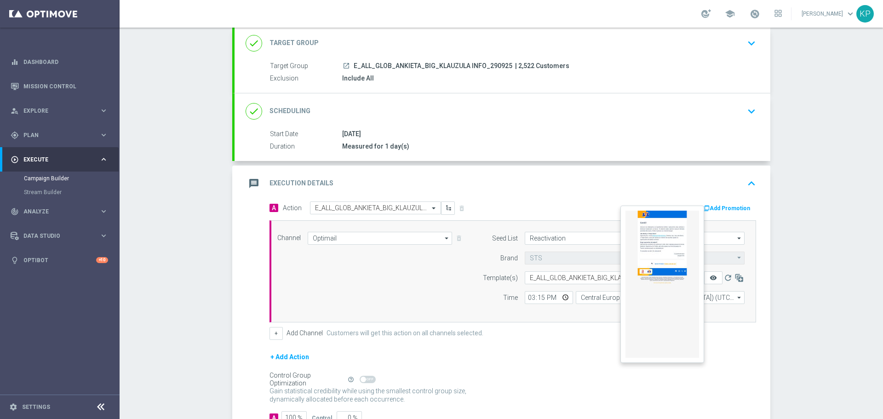
click at [711, 275] on icon "remove_red_eye" at bounding box center [712, 277] width 7 height 7
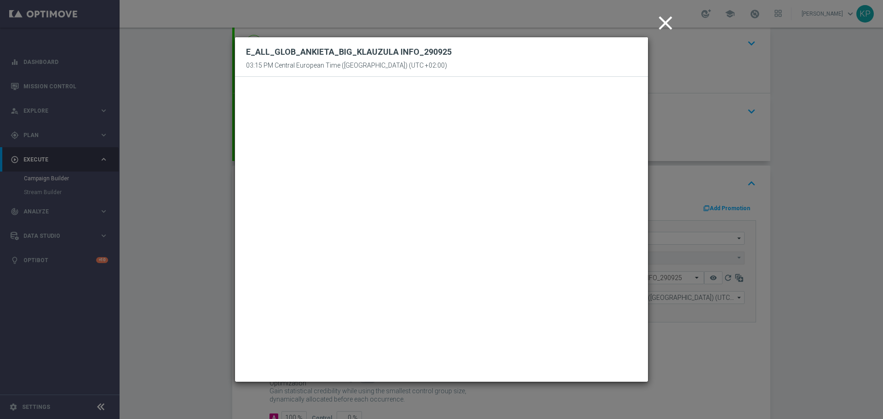
click at [664, 27] on icon "close" at bounding box center [665, 22] width 23 height 23
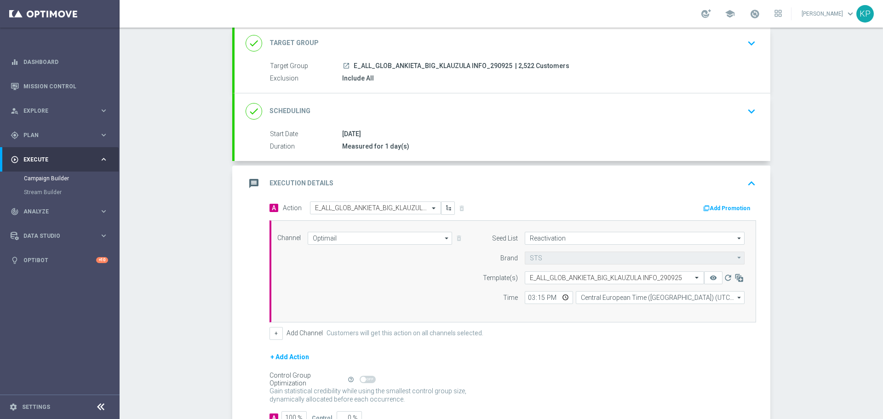
click at [579, 126] on div "done Scheduling keyboard_arrow_down" at bounding box center [502, 111] width 536 height 36
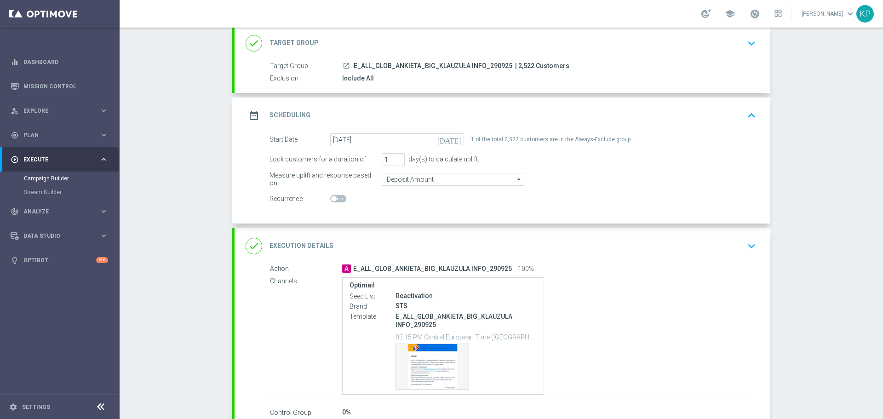
click at [745, 45] on icon "keyboard_arrow_down" at bounding box center [751, 43] width 14 height 14
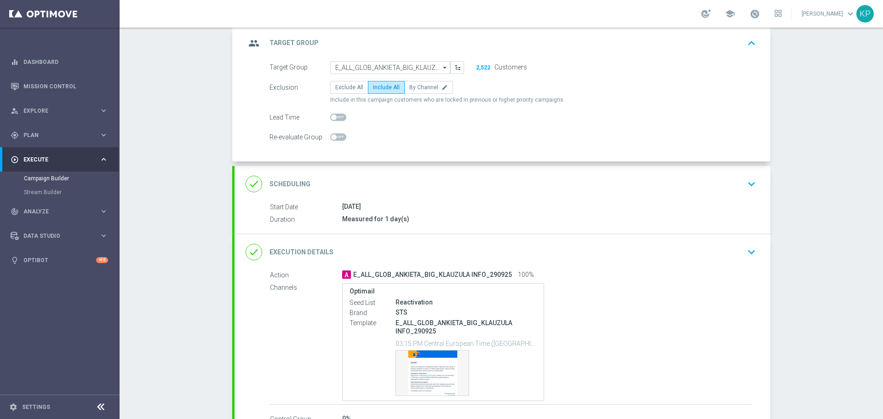
click at [745, 45] on icon "keyboard_arrow_up" at bounding box center [751, 43] width 14 height 14
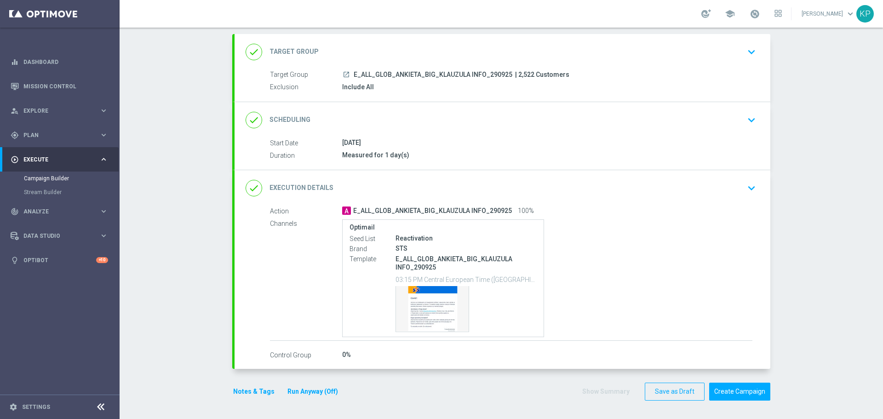
scroll to position [48, 0]
click at [773, 224] on section "done Target Group keyboard_arrow_down Target Group launch E_ALL_GLOB_ANKIETA_BI…" at bounding box center [501, 222] width 552 height 376
click at [747, 387] on button "Create Campaign" at bounding box center [739, 391] width 61 height 18
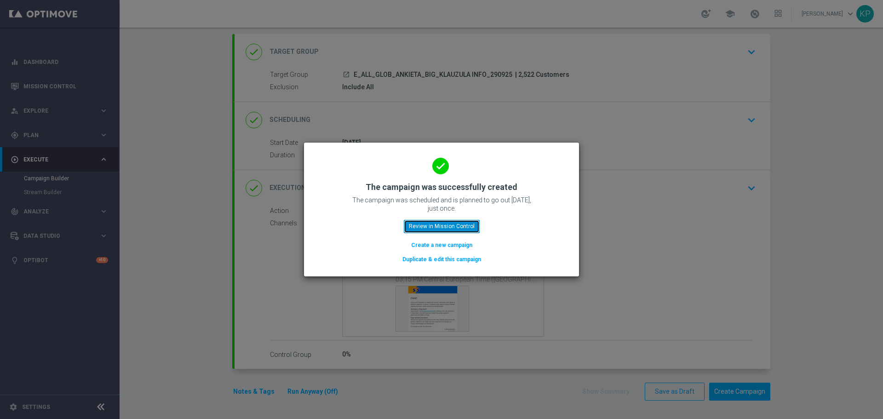
click at [463, 226] on button "Review in Mission Control" at bounding box center [442, 226] width 76 height 13
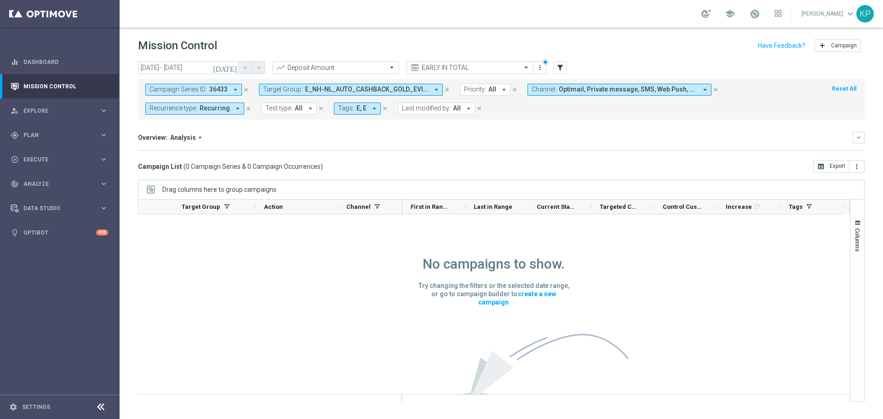
click at [349, 91] on span "E_NH-NL_AUTO_CASHBACK_GOLD_EVIP_5 do 250 PLN_TU_WEEKLY, E_NH-NL_AUTO_CASHBACK_G…" at bounding box center [367, 90] width 124 height 8
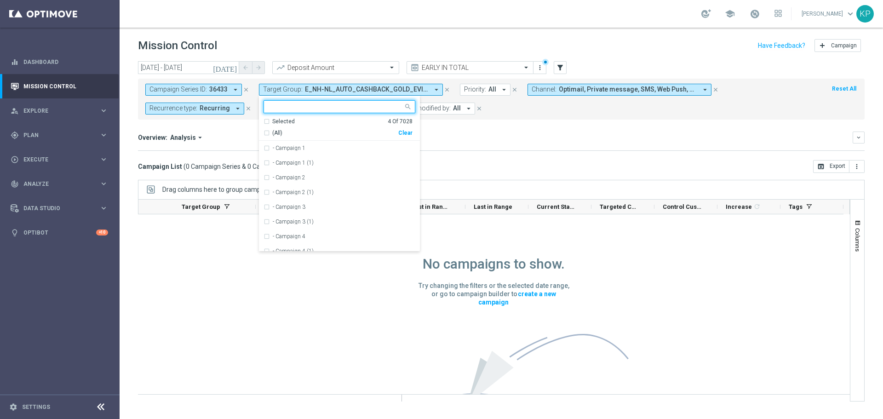
click at [277, 125] on div "Selected" at bounding box center [283, 122] width 23 height 8
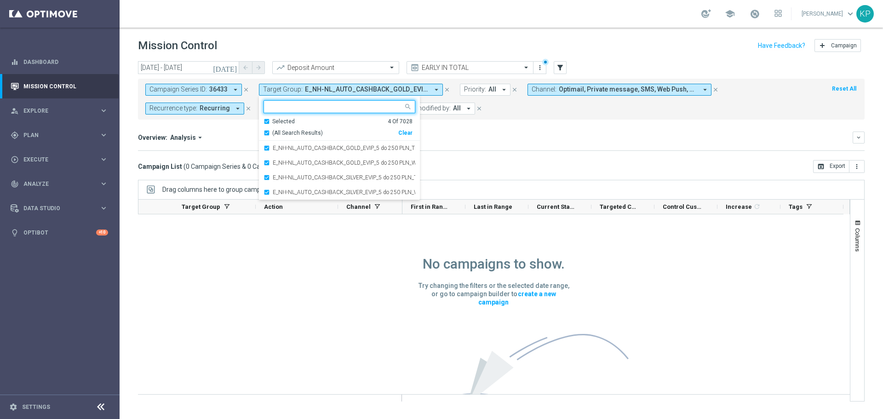
click at [270, 131] on div "(All Search Results)" at bounding box center [330, 133] width 135 height 8
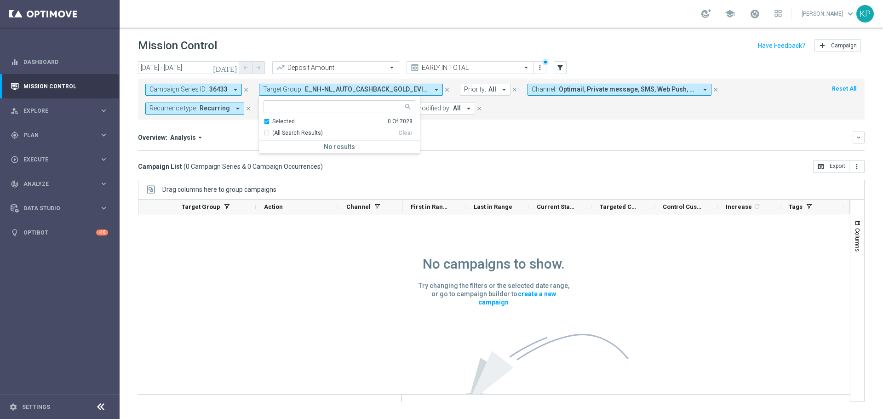
click at [268, 125] on div "Selected 0 Of 7028" at bounding box center [337, 122] width 149 height 8
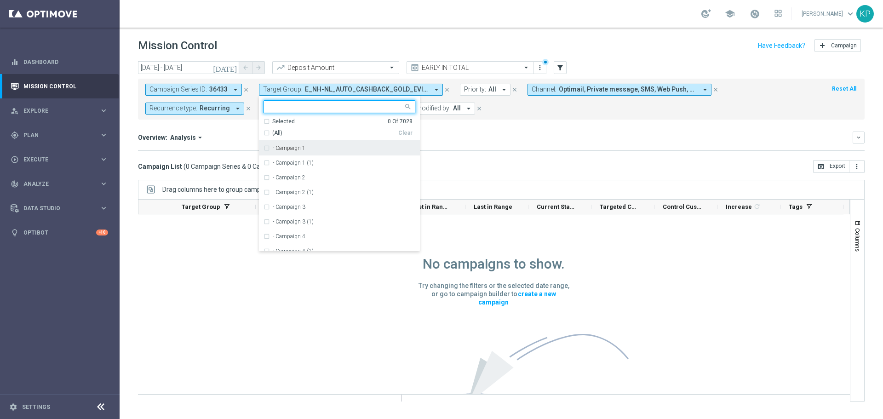
click at [276, 109] on input "text" at bounding box center [335, 107] width 135 height 8
paste input "E_ALL_GLOB_ANKIETA_BIG_KLAUZULA INFO_290925"
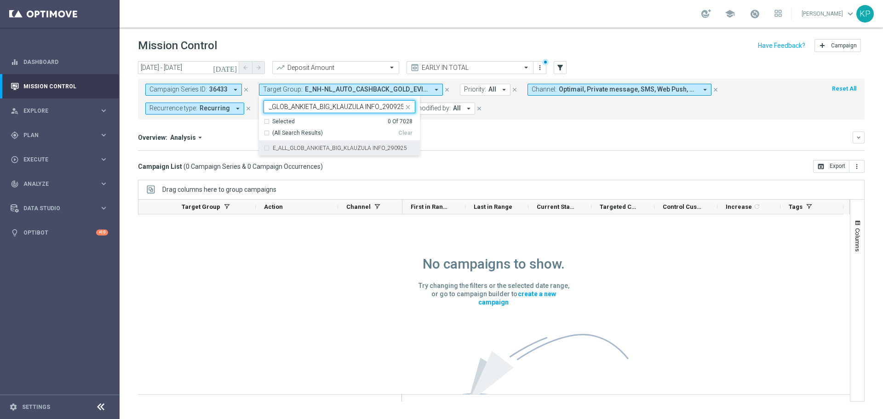
click at [283, 147] on label "E_ALL_GLOB_ANKIETA_BIG_KLAUZULA INFO_290925" at bounding box center [340, 148] width 134 height 6
type input "E_ALL_GLOB_ANKIETA_BIG_KLAUZULA INFO_290925"
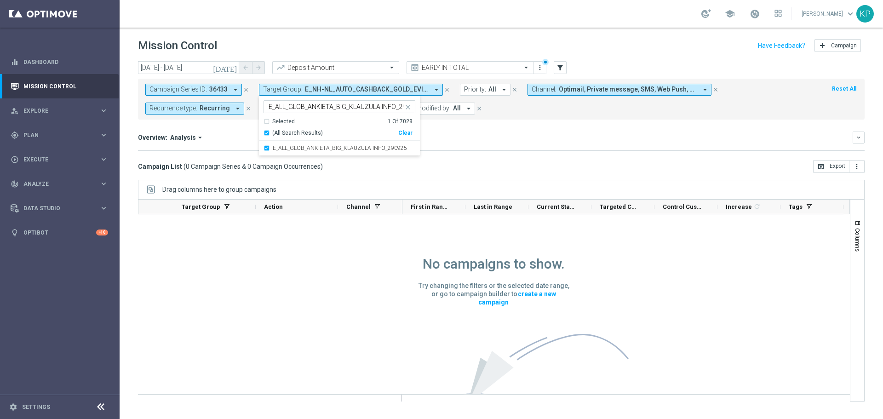
click at [221, 117] on div "Campaign Series ID: 36433 arrow_drop_down close Target Group: E_NH-NL_AUTO_CASH…" at bounding box center [501, 99] width 726 height 41
click at [208, 111] on span "Recurring" at bounding box center [215, 108] width 30 height 8
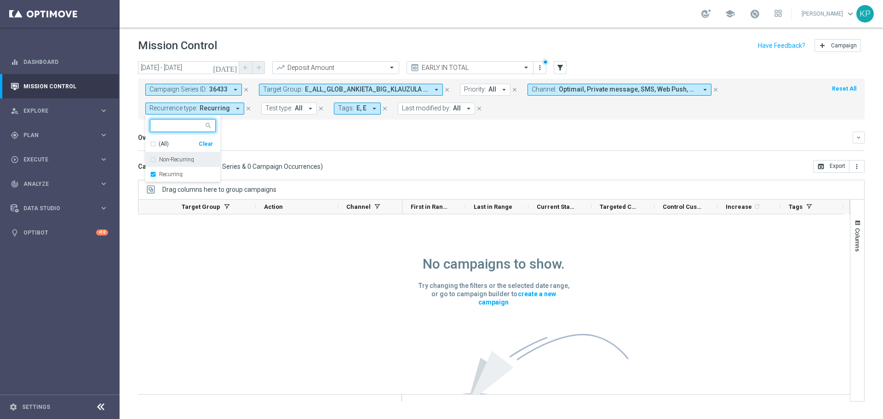
click at [168, 164] on div "Non-Recurring" at bounding box center [183, 159] width 66 height 15
click at [171, 172] on label "Recurring" at bounding box center [170, 174] width 23 height 6
click at [289, 138] on div "Overview: Analysis arrow_drop_down" at bounding box center [495, 137] width 714 height 8
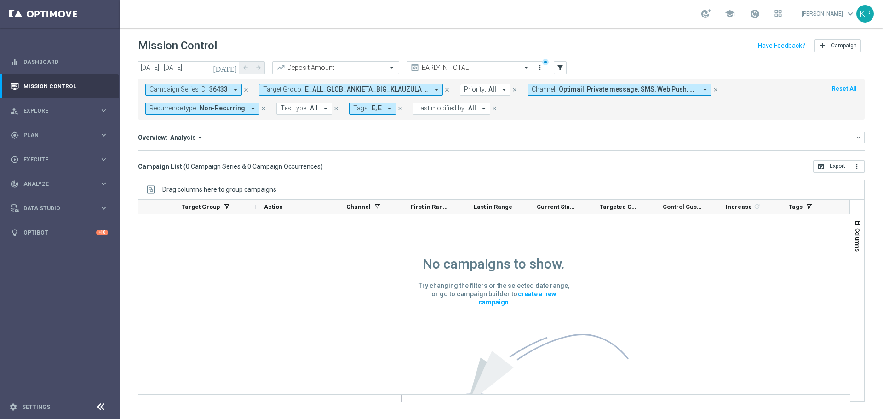
click at [518, 137] on div "Overview: Analysis arrow_drop_down" at bounding box center [495, 137] width 714 height 8
click at [311, 93] on span "E_ALL_GLOB_ANKIETA_BIG_KLAUZULA INFO_290925" at bounding box center [367, 90] width 124 height 8
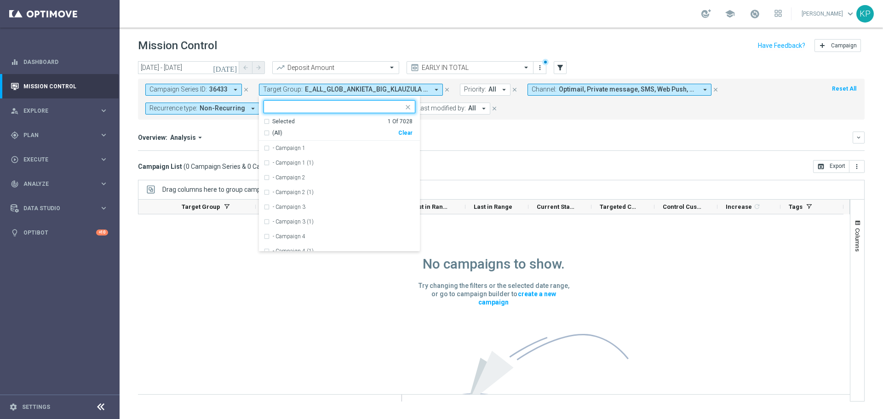
click at [275, 122] on div "Selected" at bounding box center [283, 122] width 23 height 8
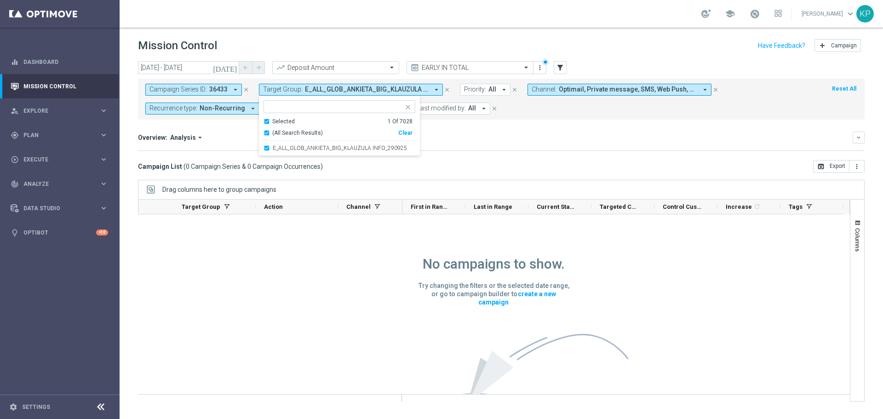
click at [223, 131] on div "Overview: Analysis arrow_drop_down keyboard_arrow_down" at bounding box center [501, 137] width 726 height 12
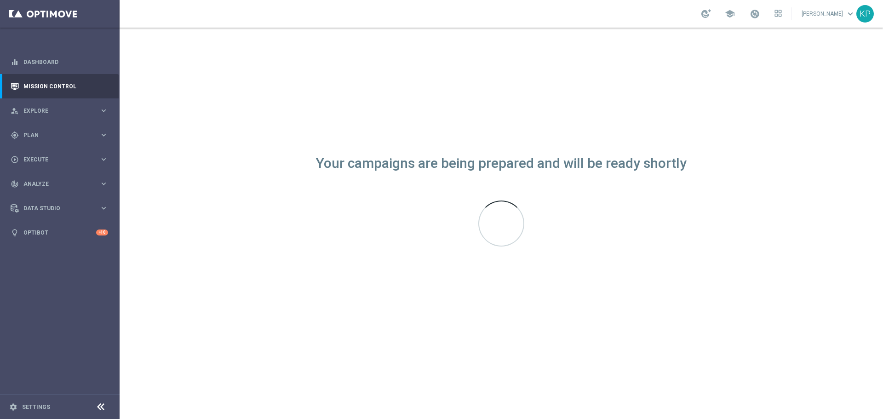
click at [341, 16] on div "school Krystian Potoczny keyboard_arrow_down KP" at bounding box center [501, 14] width 763 height 28
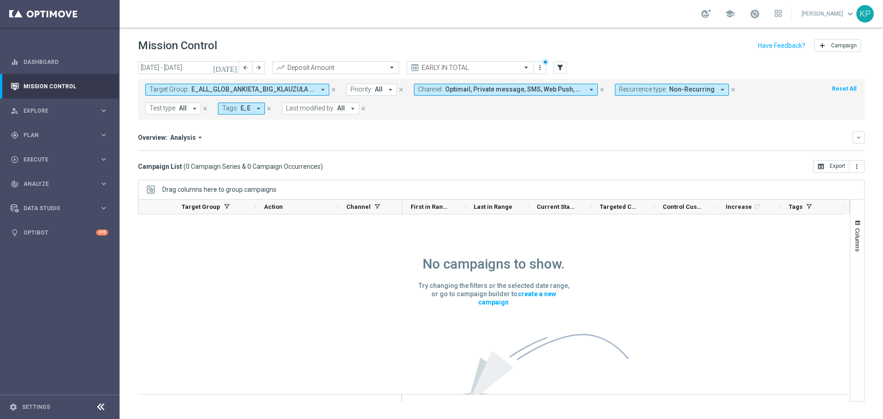
click at [457, 57] on header "Mission Control add Campaign" at bounding box center [501, 45] width 763 height 34
click at [449, 65] on input "text" at bounding box center [460, 68] width 98 height 8
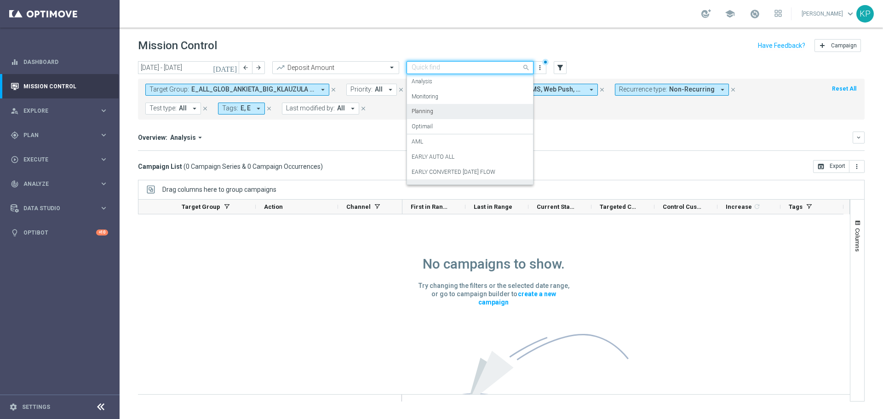
click at [431, 108] on label "Planning" at bounding box center [422, 112] width 22 height 8
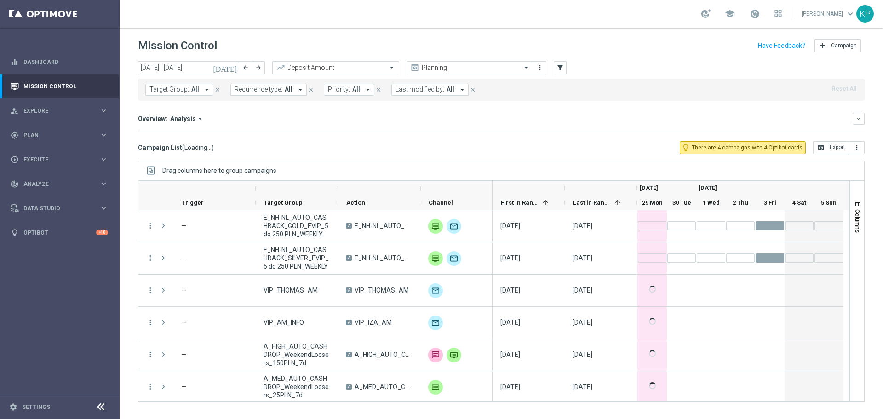
click at [183, 91] on span "Target Group:" at bounding box center [169, 90] width 40 height 8
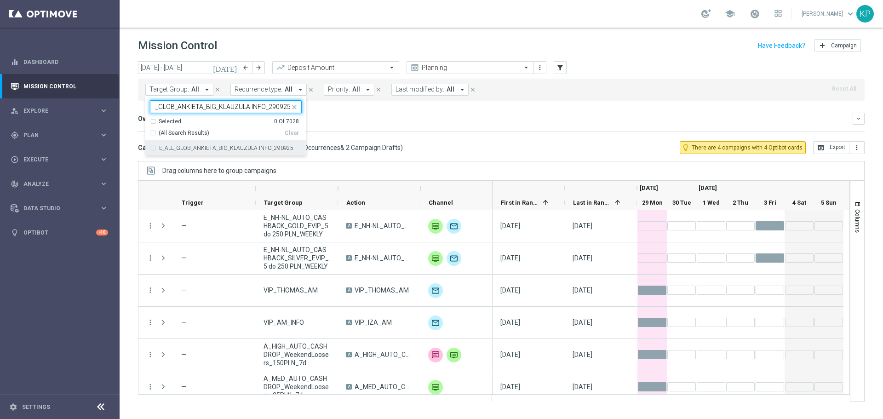
click at [189, 153] on div "E_ALL_GLOB_ANKIETA_BIG_KLAUZULA INFO_290925" at bounding box center [226, 148] width 152 height 15
type input "E_ALL_GLOB_ANKIETA_BIG_KLAUZULA INFO_290925"
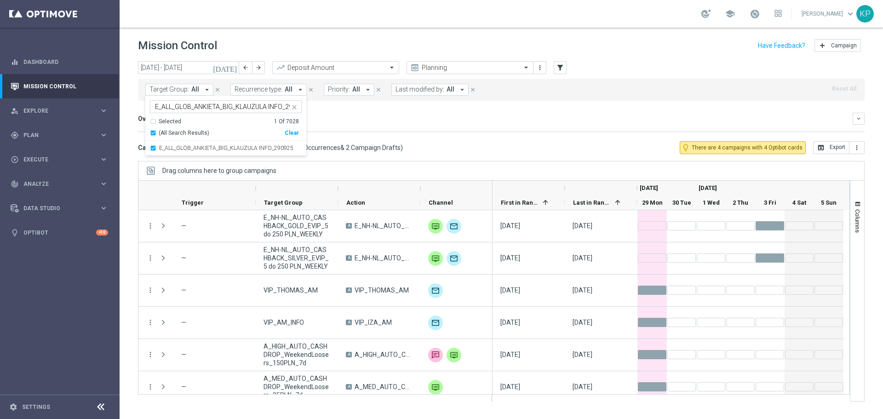
click at [412, 121] on div "Overview: Analysis arrow_drop_down" at bounding box center [495, 118] width 714 height 8
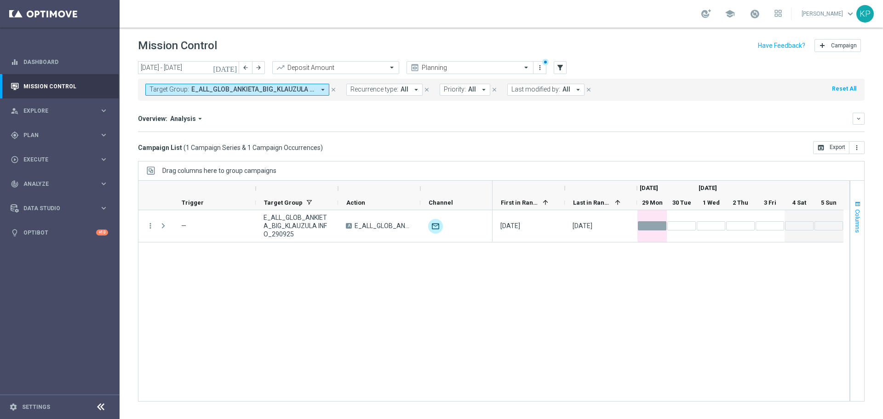
click at [858, 212] on span "Columns" at bounding box center [857, 220] width 7 height 23
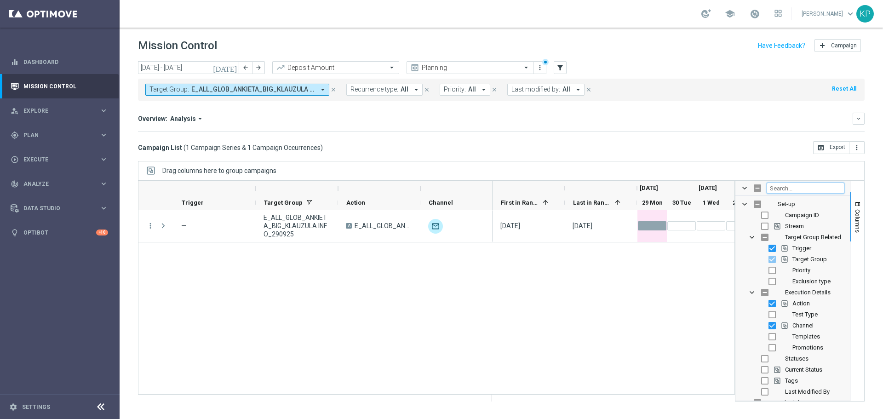
click at [810, 184] on input "Filter Columns Input" at bounding box center [805, 188] width 78 height 11
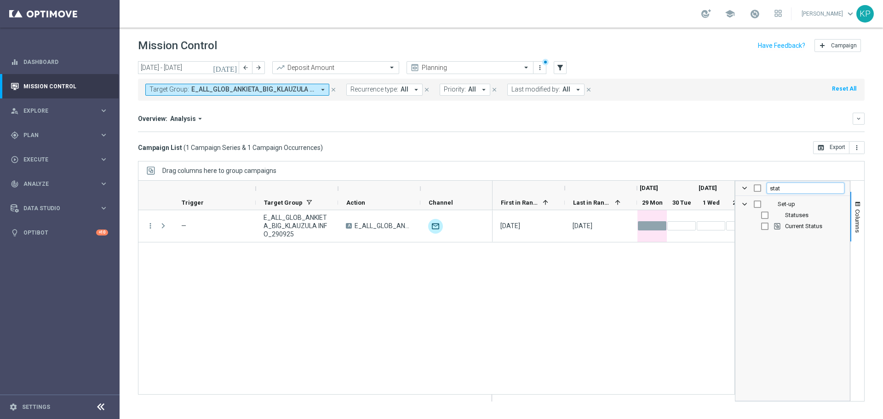
type input "stat"
click at [763, 224] on input "Press SPACE to toggle visibility (hidden)" at bounding box center [764, 225] width 7 height 7
checkbox input "true"
checkbox input "false"
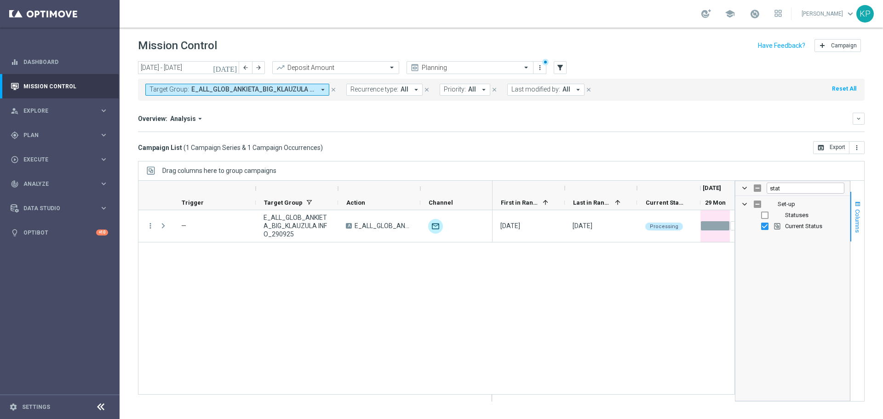
click at [855, 214] on span "Columns" at bounding box center [857, 220] width 7 height 23
click at [855, 215] on span "Columns" at bounding box center [857, 220] width 7 height 23
drag, startPoint x: 789, startPoint y: 190, endPoint x: 749, endPoint y: 188, distance: 39.6
click at [749, 188] on div "stat" at bounding box center [792, 188] width 114 height 15
type input "occ"
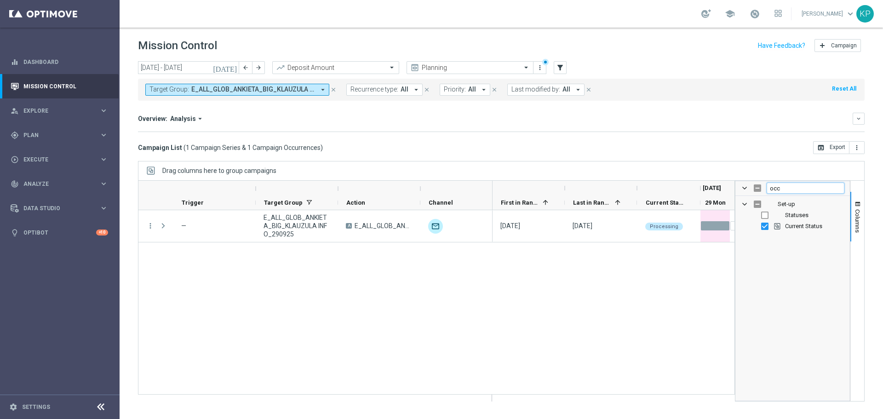
checkbox input "true"
type input "occ"
click at [763, 214] on input "Press SPACE to toggle visibility (visible)" at bounding box center [764, 214] width 7 height 7
checkbox input "false"
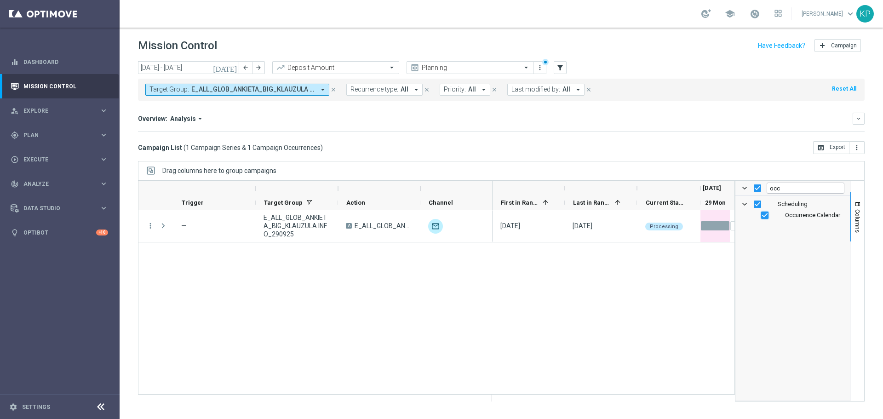
checkbox input "false"
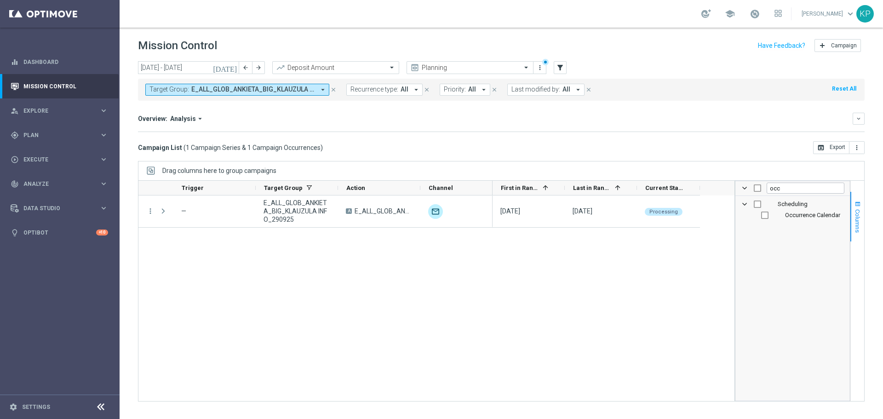
click at [859, 219] on span "Columns" at bounding box center [857, 220] width 7 height 23
click at [846, 215] on div "29 Sep 2025, Monday 29 Sep 2025, Monday Processing" at bounding box center [670, 297] width 357 height 205
click at [854, 213] on span "Columns" at bounding box center [857, 220] width 7 height 23
click at [806, 192] on input "occ" at bounding box center [805, 188] width 78 height 11
type input "targe"
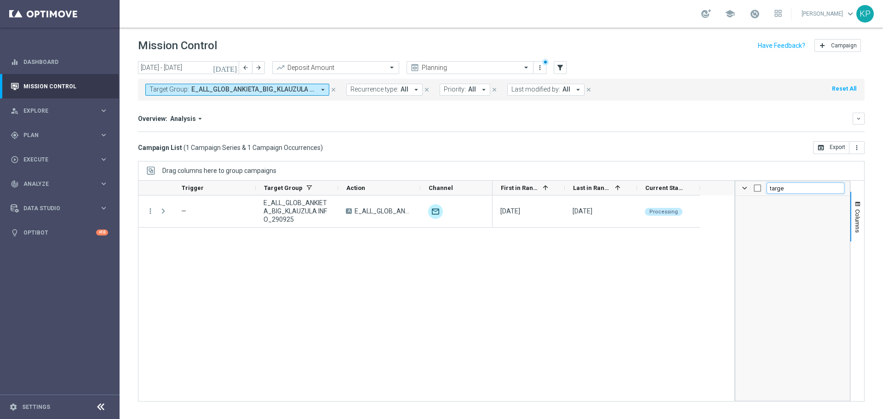
checkbox input "false"
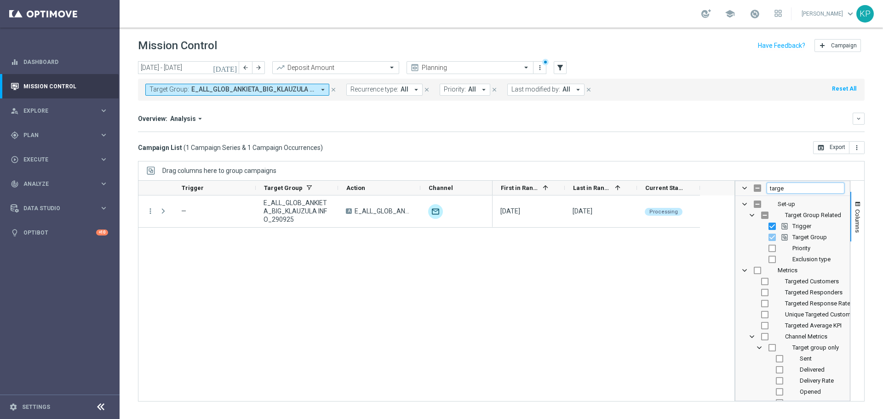
type input "targe"
click at [762, 280] on input "Press SPACE to toggle visibility (hidden)" at bounding box center [764, 281] width 7 height 7
checkbox input "true"
checkbox input "false"
click at [859, 226] on span "Columns" at bounding box center [857, 220] width 7 height 23
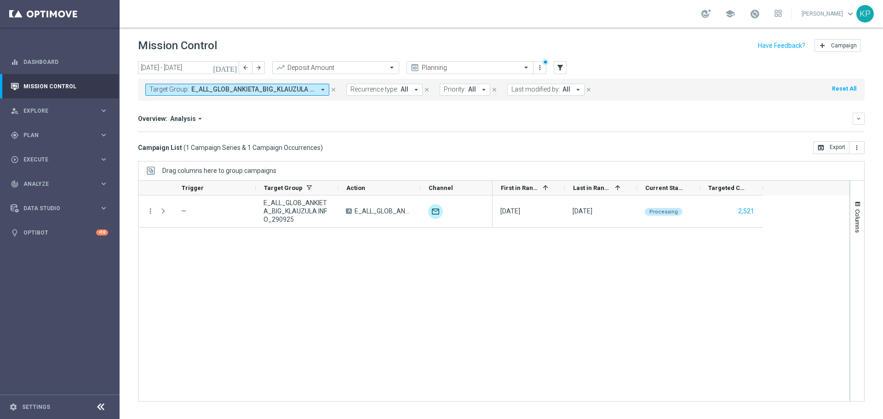
click at [734, 264] on div "29 Sep 2025, Monday 29 Sep 2025, Monday Processing 2,521" at bounding box center [670, 297] width 357 height 205
click at [850, 208] on button "Columns" at bounding box center [857, 217] width 14 height 50
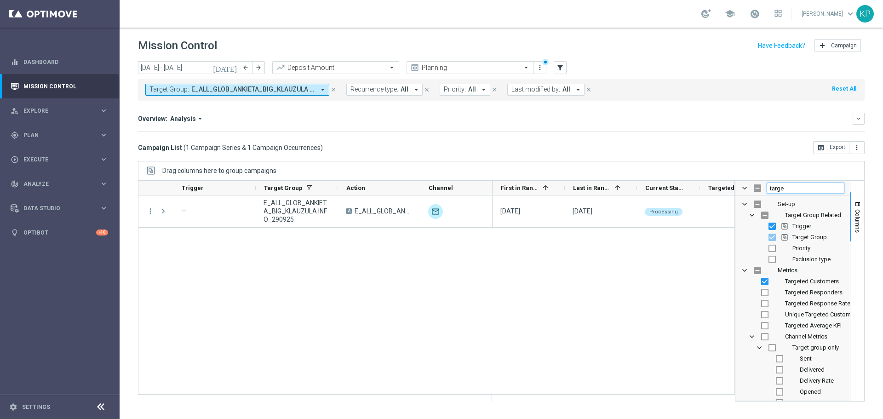
drag, startPoint x: 798, startPoint y: 189, endPoint x: 659, endPoint y: 190, distance: 138.4
click at [659, 190] on div "1" at bounding box center [501, 290] width 726 height 221
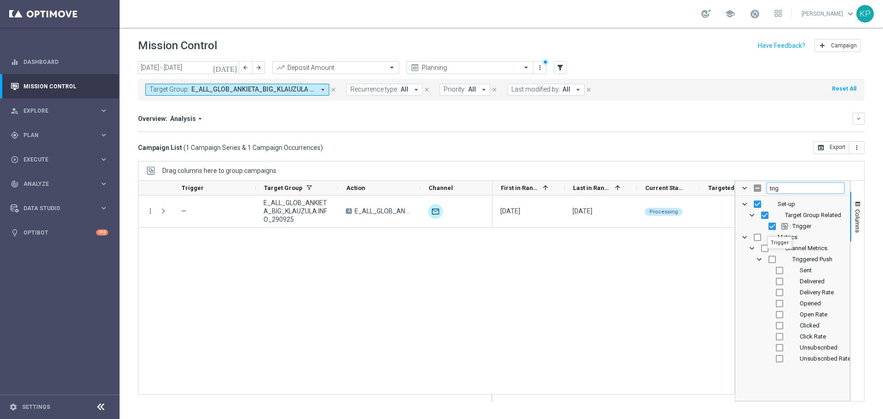
type input "trig"
click at [771, 227] on input "Press SPACE to toggle visibility (visible)" at bounding box center [771, 225] width 7 height 7
checkbox input "false"
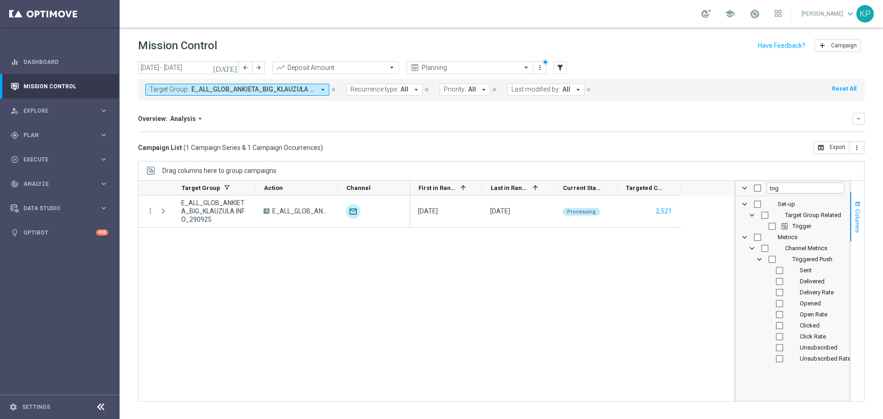
click at [855, 213] on span "Columns" at bounding box center [857, 220] width 7 height 23
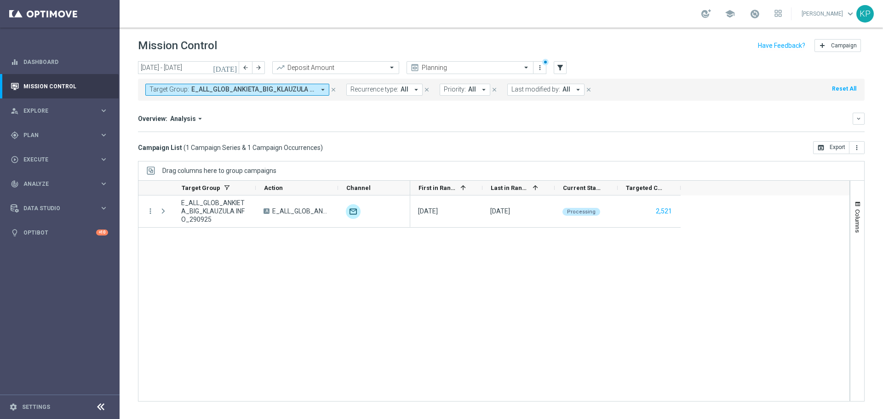
click at [719, 242] on div "29 Sep 2025, Monday 29 Sep 2025, Monday Processing 2,521" at bounding box center [629, 297] width 439 height 205
click at [643, 256] on div "29 Sep 2025, Monday 29 Sep 2025, Monday Processing 2,521" at bounding box center [629, 297] width 439 height 205
click at [597, 126] on div "Overview: Analysis arrow_drop_down keyboard_arrow_down Increase In Deposit Amou…" at bounding box center [501, 122] width 726 height 19
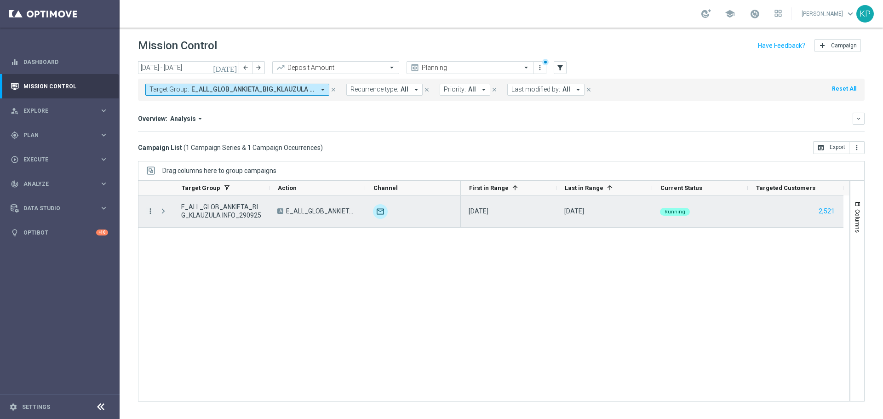
click at [150, 213] on icon "more_vert" at bounding box center [150, 211] width 8 height 8
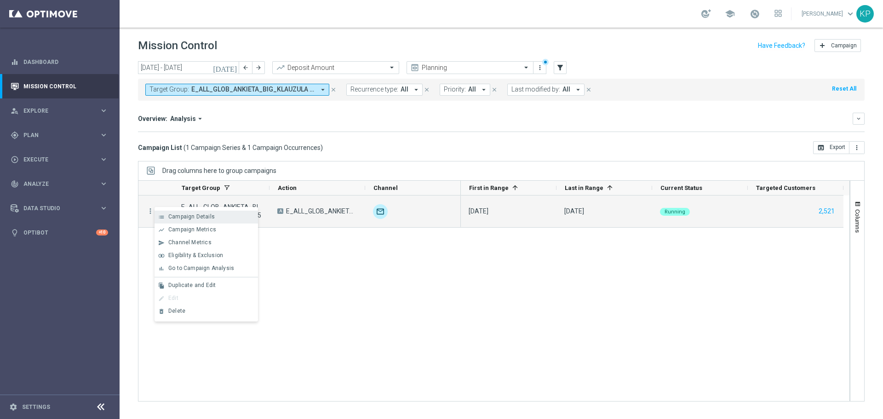
click at [182, 219] on span "Campaign Details" at bounding box center [191, 216] width 46 height 6
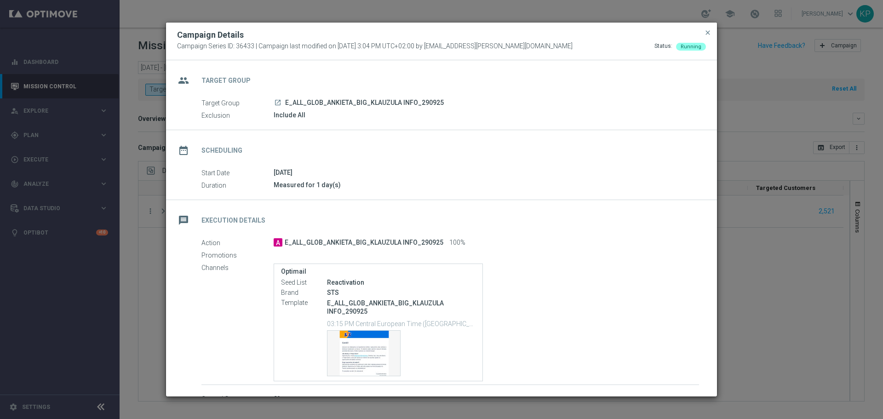
click at [278, 104] on icon "launch" at bounding box center [277, 102] width 7 height 7
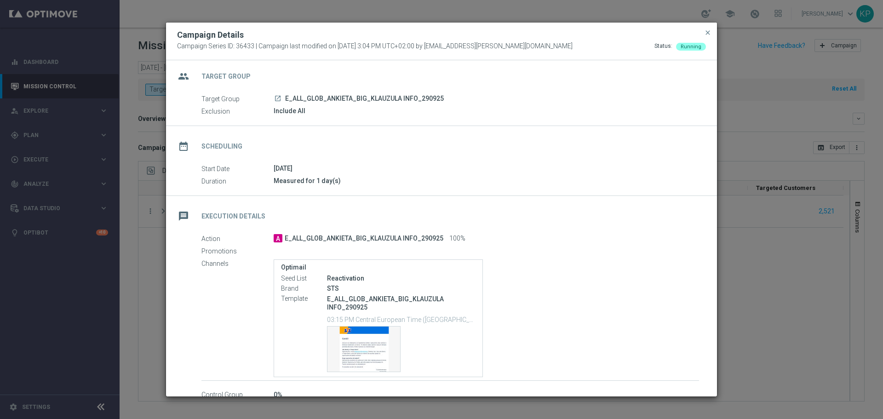
scroll to position [17, 0]
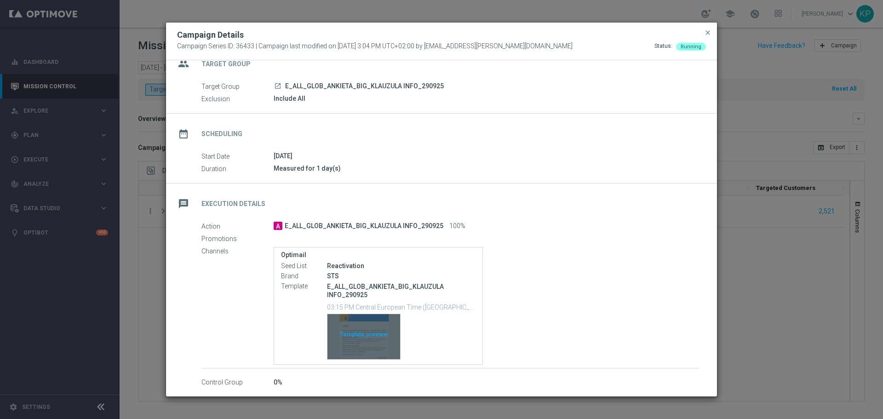
click at [366, 325] on div "Template preview" at bounding box center [363, 336] width 73 height 45
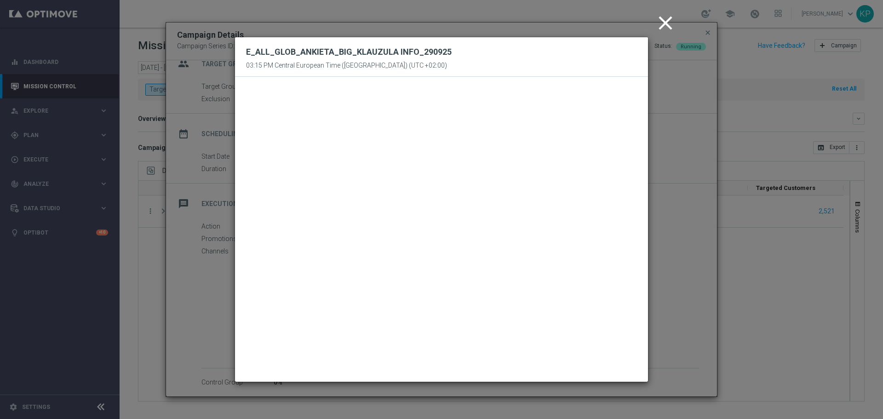
click at [666, 22] on icon "close" at bounding box center [665, 22] width 23 height 23
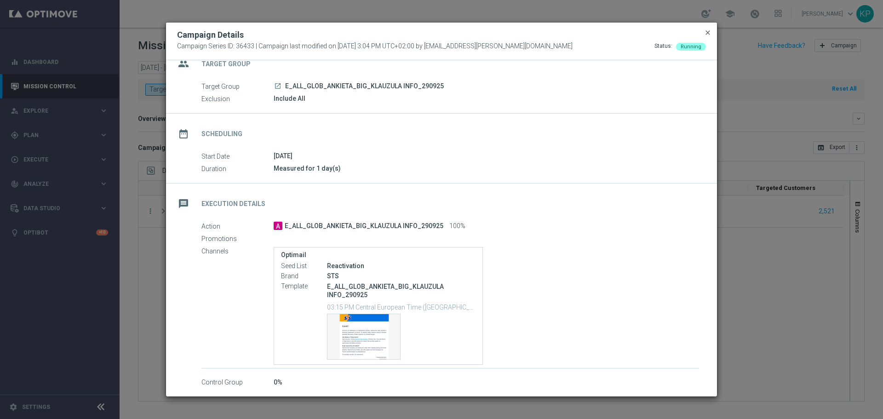
click at [707, 29] on span "close" at bounding box center [707, 32] width 7 height 7
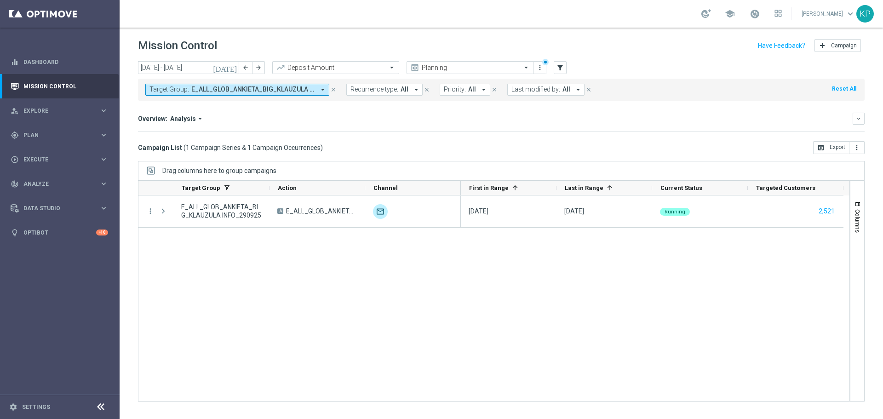
click at [613, 33] on header "Mission Control add Campaign" at bounding box center [501, 45] width 763 height 34
click at [413, 45] on div "Mission Control add Campaign" at bounding box center [501, 46] width 726 height 18
click at [664, 0] on div "school [PERSON_NAME] keyboard_arrow_down KP" at bounding box center [501, 14] width 763 height 28
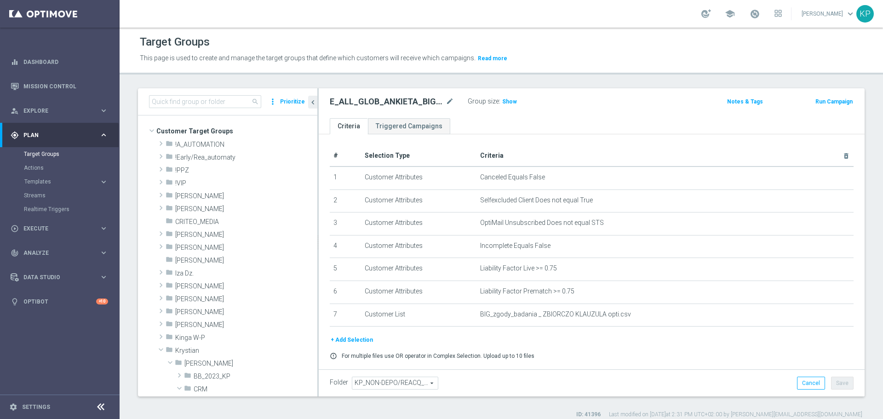
scroll to position [171, 0]
